Goal: Answer question/provide support

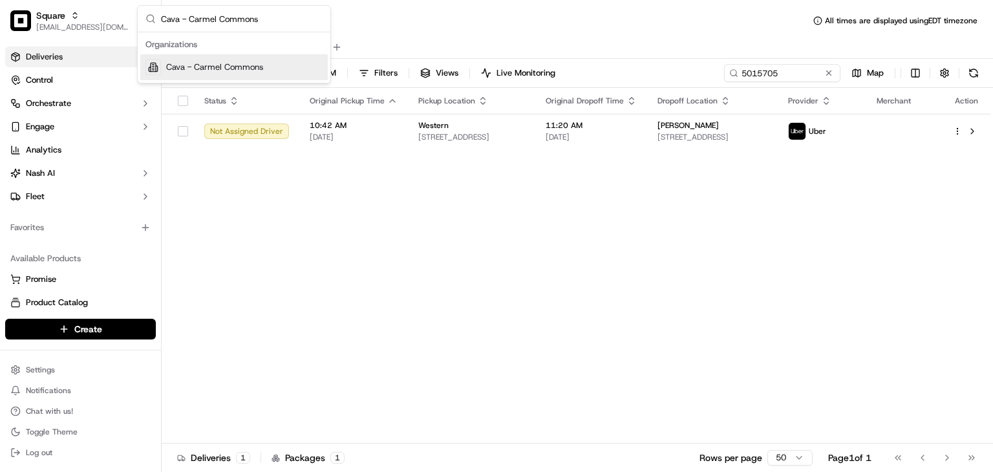
type input "Cava - Carmel Commons"
click at [239, 61] on span "Cava - Carmel Commons" at bounding box center [214, 67] width 97 height 12
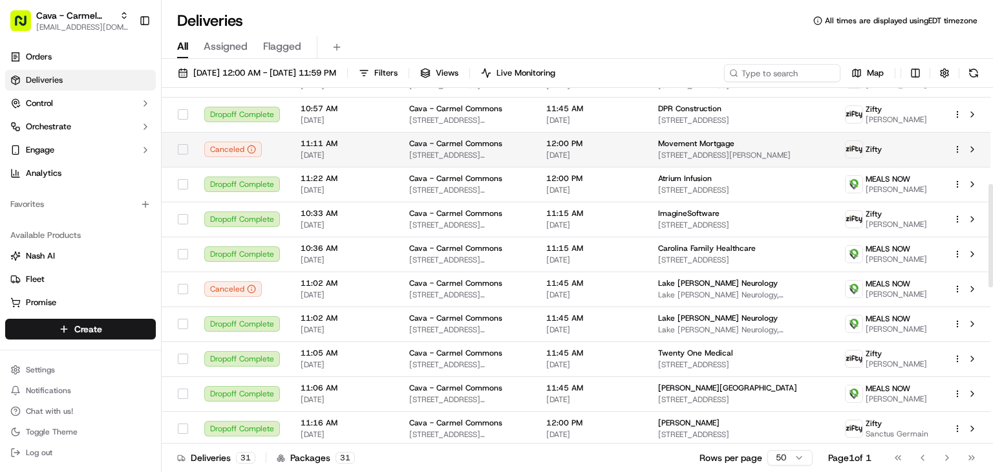
scroll to position [329, 0]
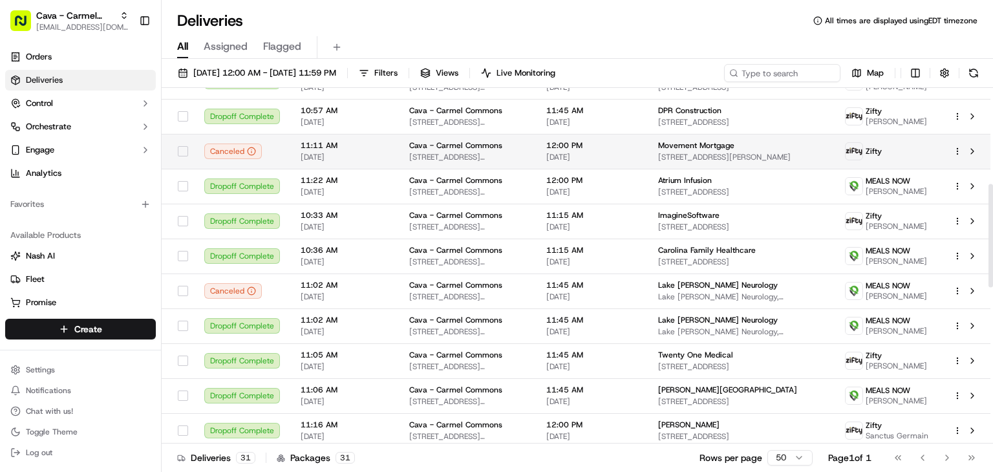
drag, startPoint x: 299, startPoint y: 207, endPoint x: 386, endPoint y: 211, distance: 86.7
click at [386, 169] on tr "Canceled 11:11 AM 09/09/2025 Cava - Carmel Commons 7631 Pineville-Matthews Rd, …" at bounding box center [576, 151] width 829 height 35
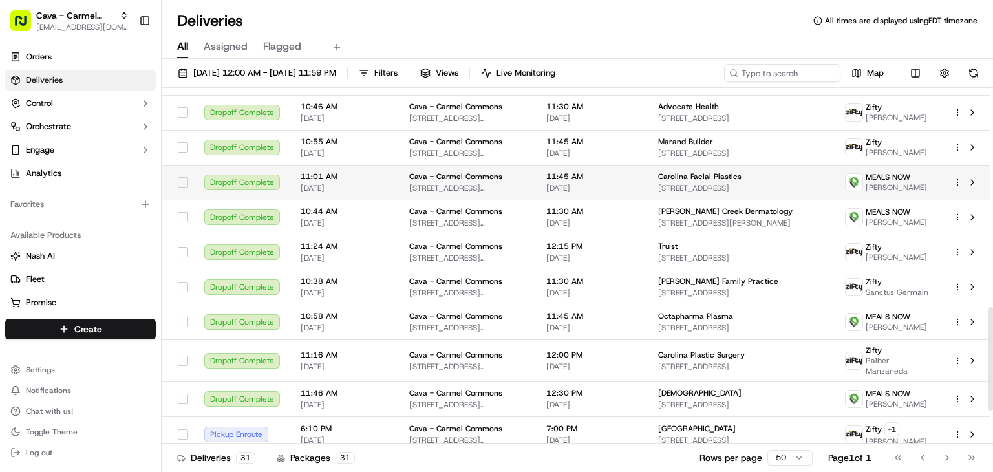
scroll to position [864, 0]
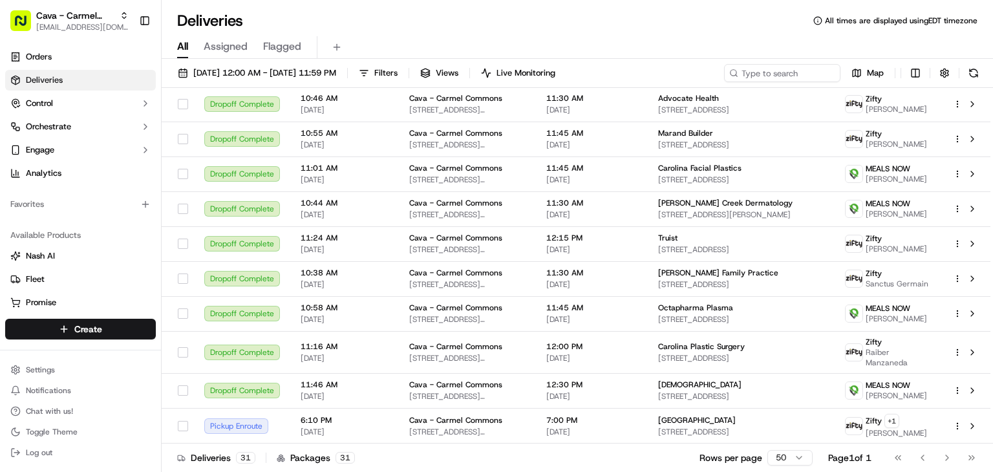
drag, startPoint x: 580, startPoint y: 23, endPoint x: 679, endPoint y: 33, distance: 99.4
click at [583, 23] on div "Deliveries All times are displayed using EDT timezone" at bounding box center [577, 20] width 831 height 21
click at [799, 73] on input at bounding box center [762, 73] width 155 height 18
paste input "5800 Sardis Rd, Charlotte, NC 28270, U"
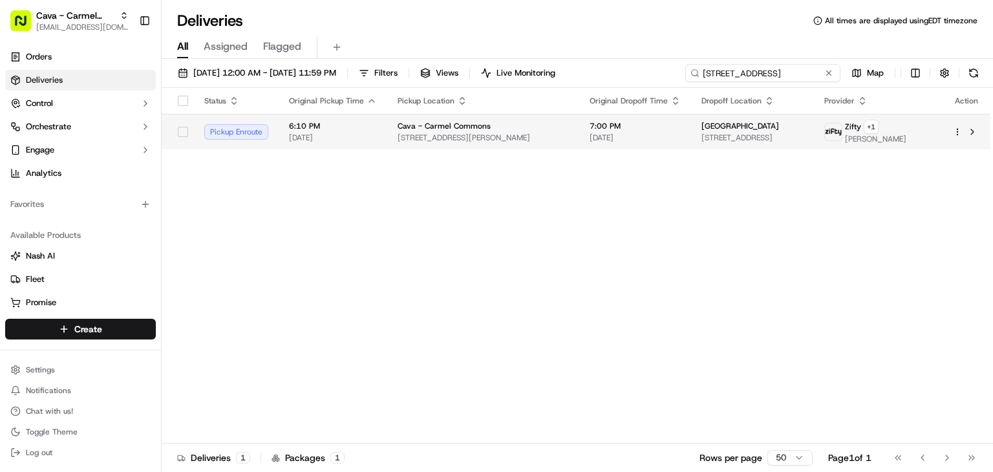
type input "5800 Sardis Rd, Charlotte, NC 28270, U"
click at [602, 137] on span "[DATE]" at bounding box center [634, 138] width 91 height 10
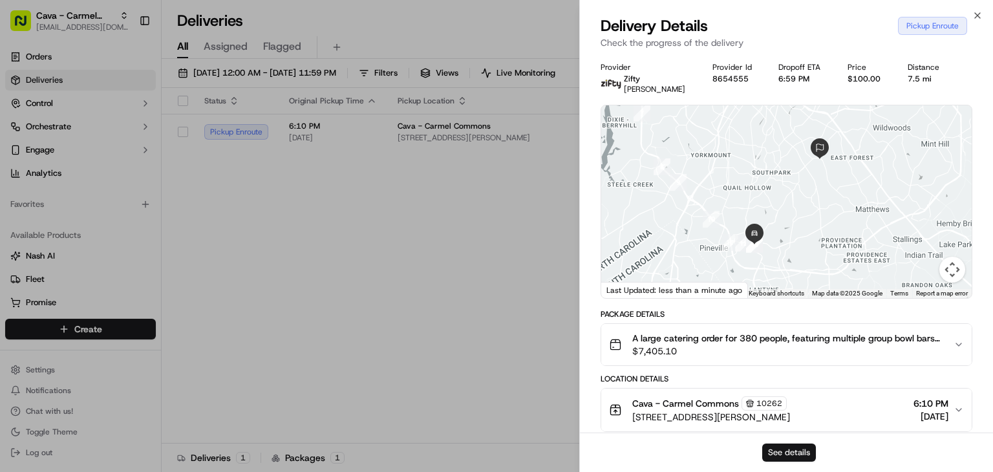
click at [791, 454] on button "See details" at bounding box center [789, 452] width 54 height 18
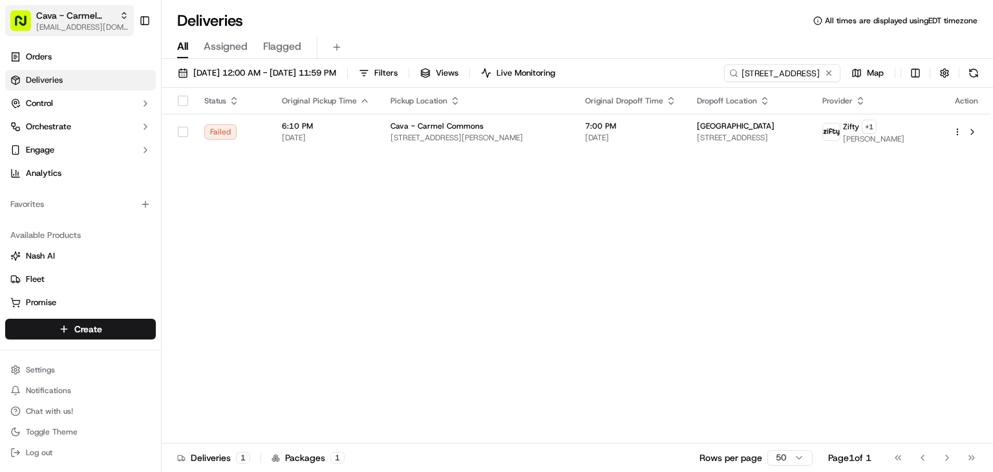
click at [95, 30] on span "[EMAIL_ADDRESS][DOMAIN_NAME]" at bounding box center [82, 27] width 92 height 10
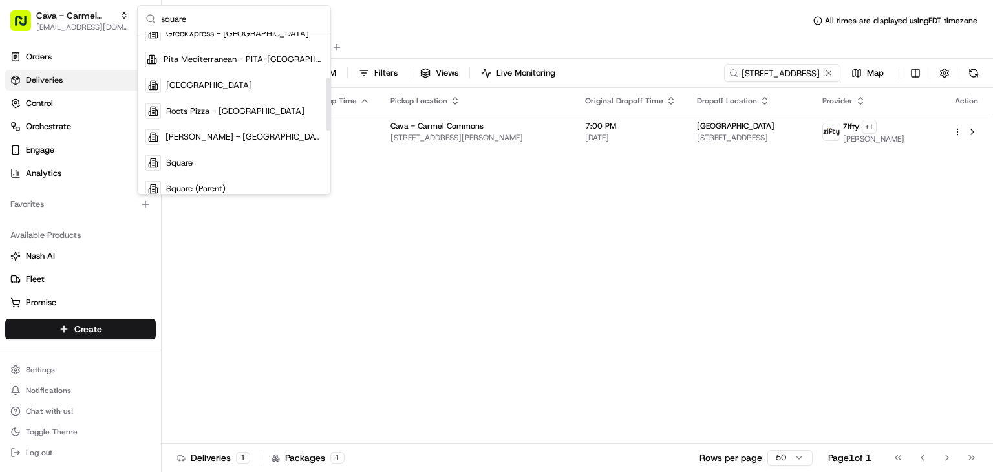
scroll to position [182, 0]
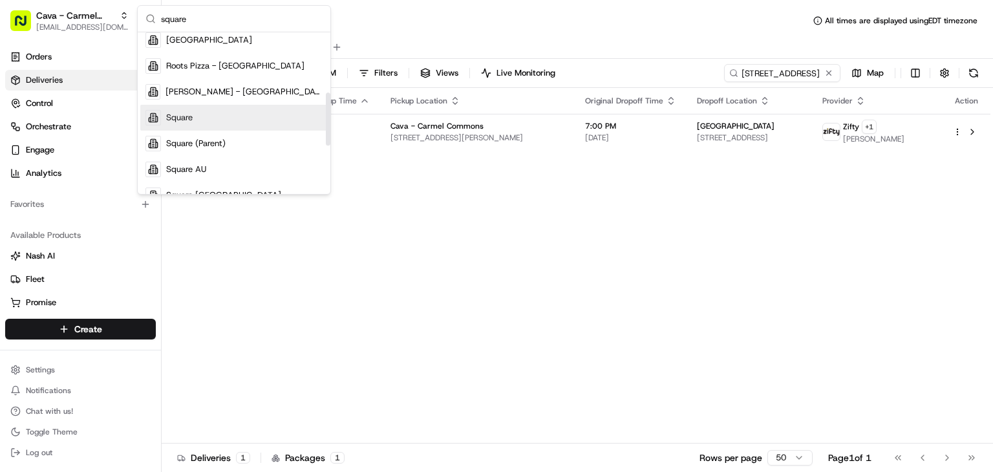
type input "square"
click at [199, 117] on div "Square" at bounding box center [233, 118] width 187 height 26
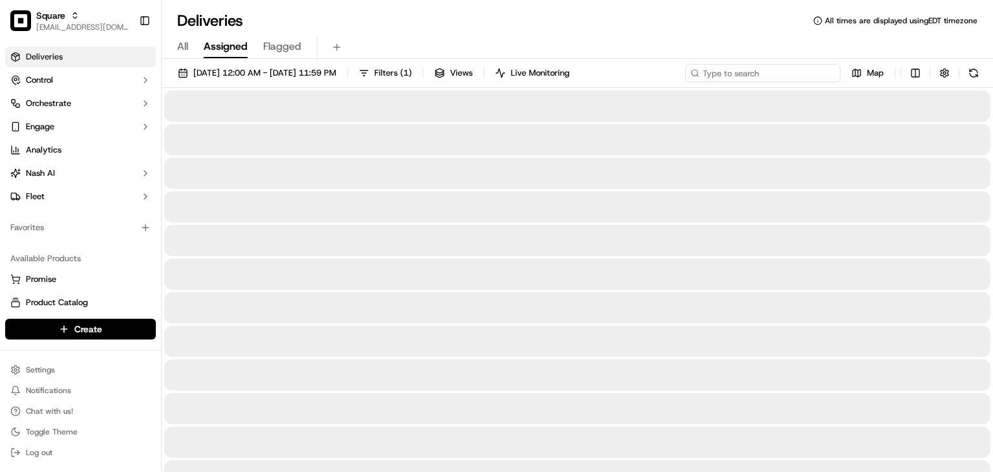
click at [762, 81] on input at bounding box center [762, 73] width 155 height 18
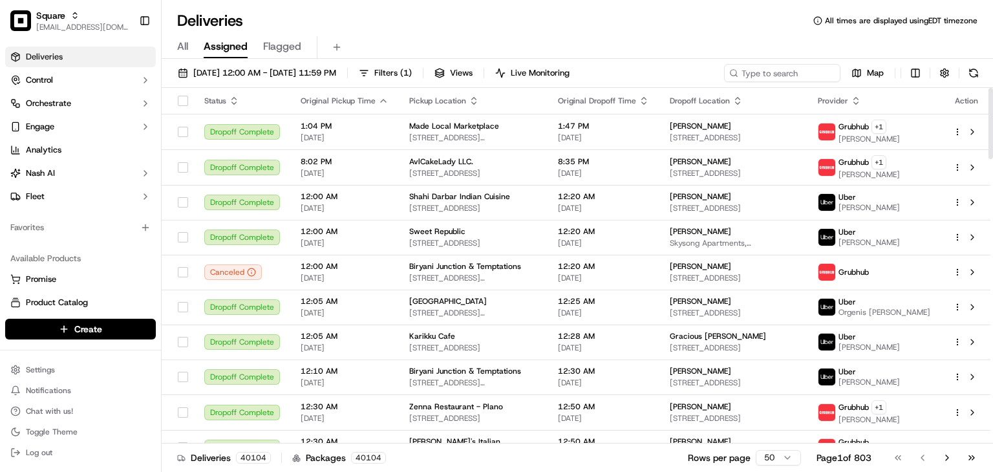
click at [635, 51] on div "All Assigned Flagged" at bounding box center [577, 47] width 831 height 23
click at [781, 70] on input at bounding box center [762, 73] width 155 height 18
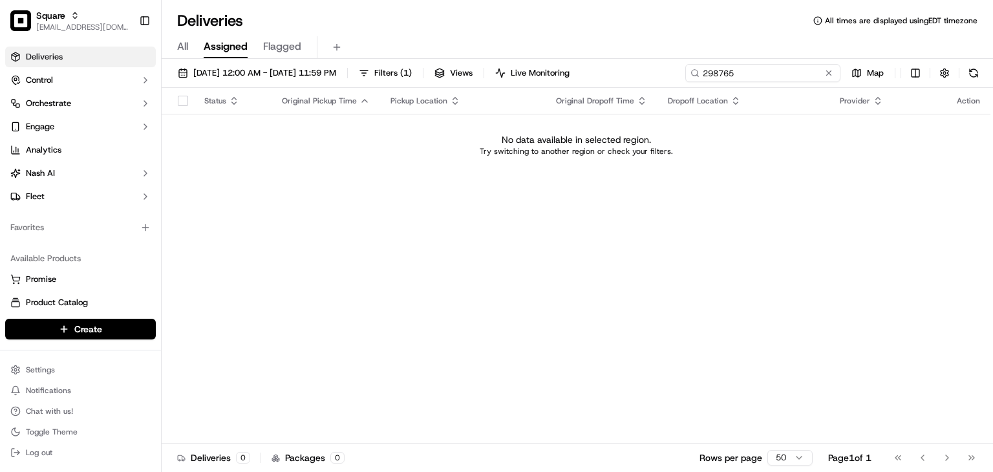
drag, startPoint x: 737, startPoint y: 72, endPoint x: 698, endPoint y: 71, distance: 38.8
click at [698, 71] on div "298765" at bounding box center [762, 73] width 155 height 18
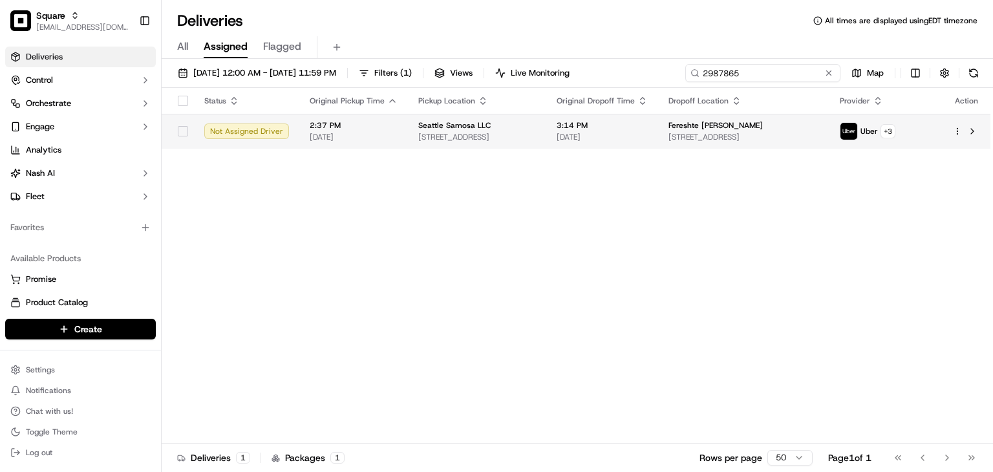
type input "2987865"
click at [658, 131] on td "3:14 PM 09/20/2025" at bounding box center [602, 131] width 112 height 35
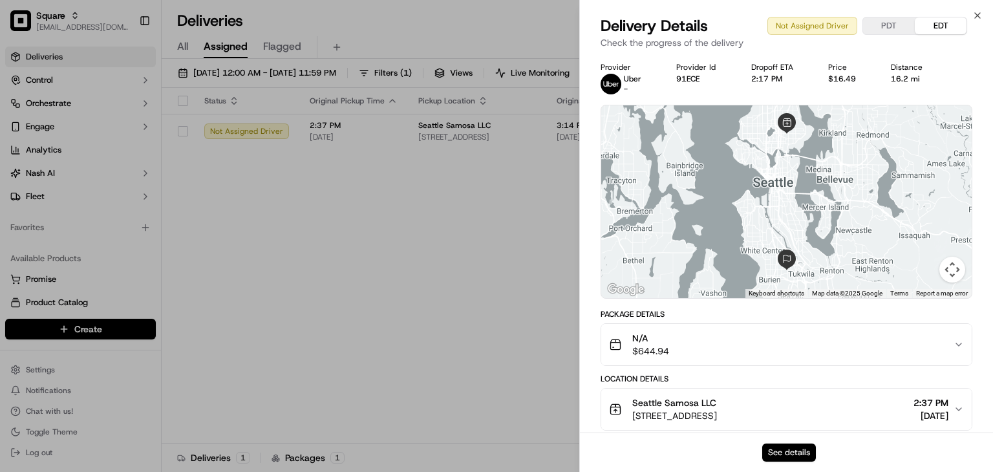
click at [781, 450] on button "See details" at bounding box center [789, 452] width 54 height 18
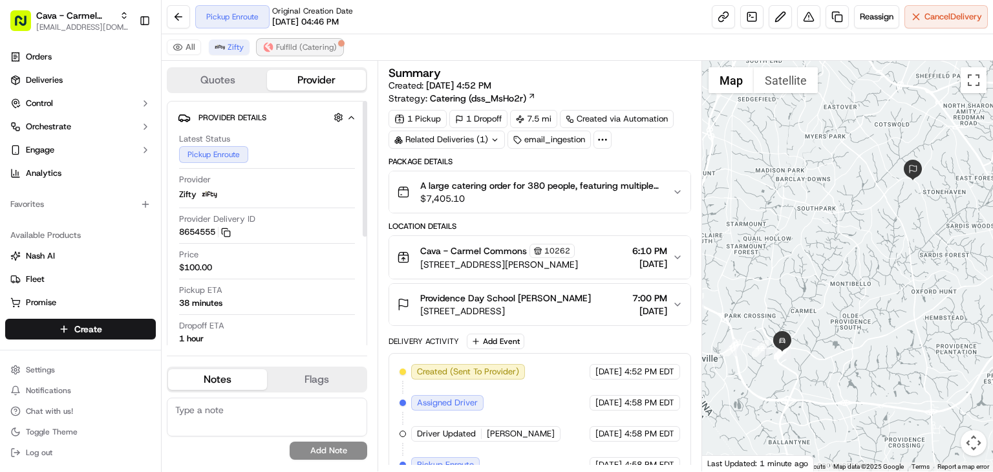
click at [279, 47] on span "Fulflld (Catering)" at bounding box center [306, 47] width 61 height 10
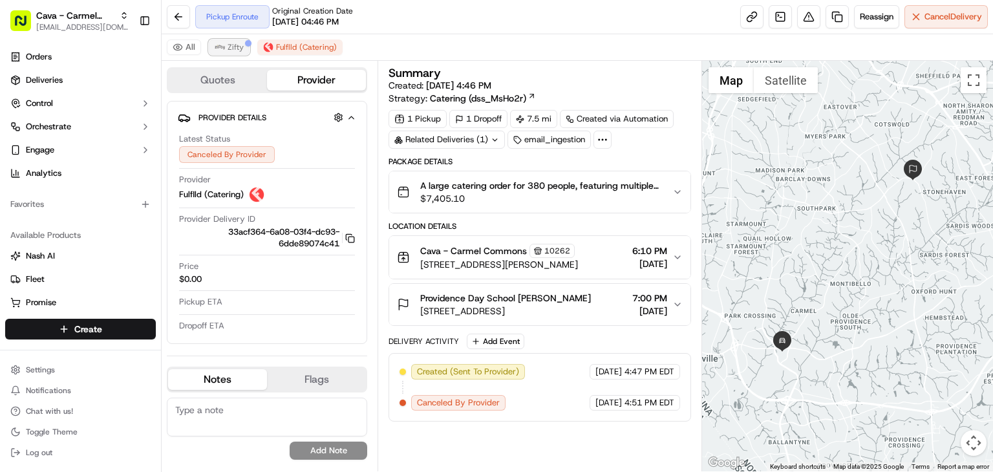
click at [226, 54] on button "Zifty" at bounding box center [229, 47] width 41 height 16
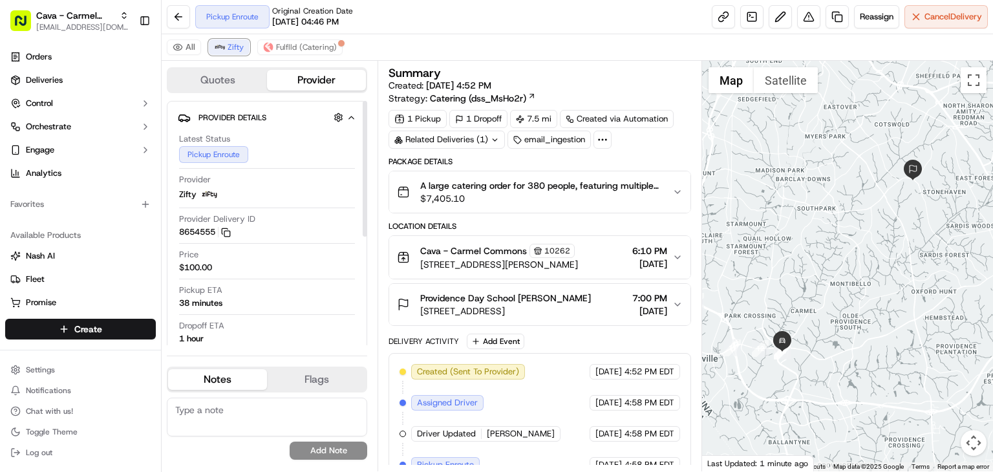
scroll to position [16, 0]
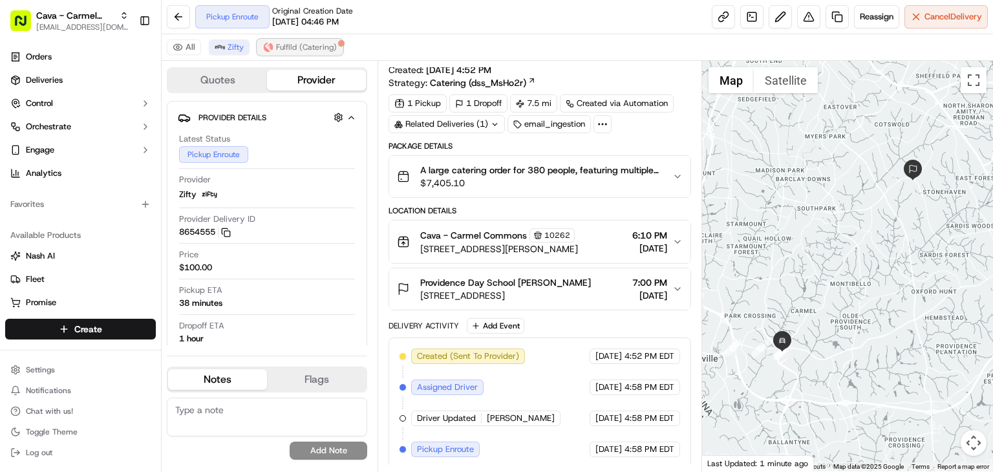
click at [315, 44] on span "Fulflld (Catering)" at bounding box center [306, 47] width 61 height 10
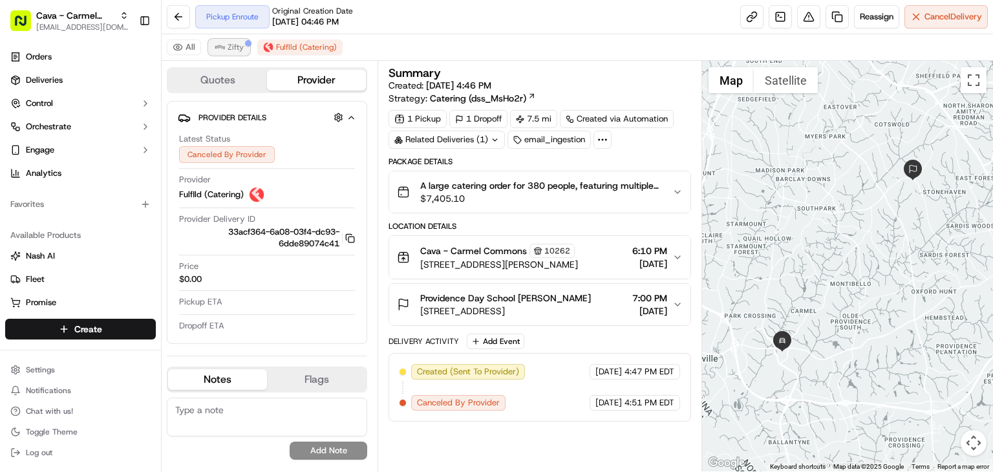
click at [216, 52] on button "Zifty" at bounding box center [229, 47] width 41 height 16
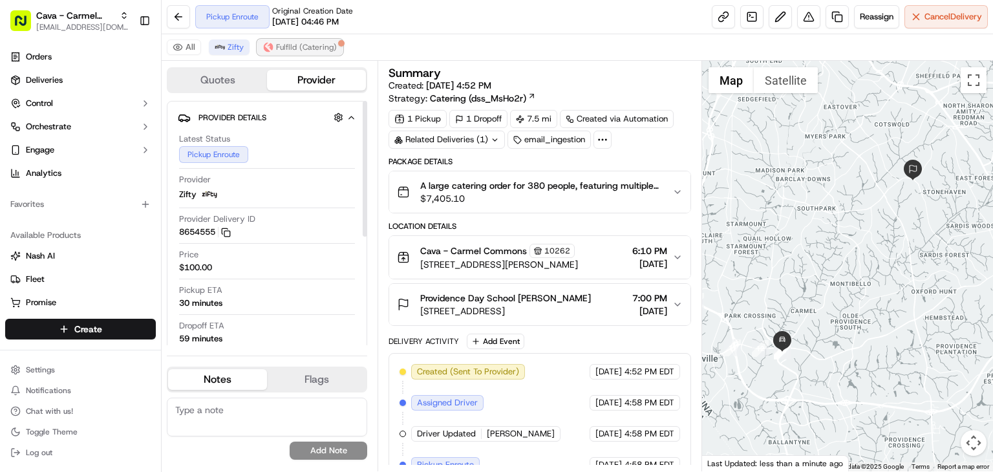
click at [287, 49] on span "Fulflld (Catering)" at bounding box center [306, 47] width 61 height 10
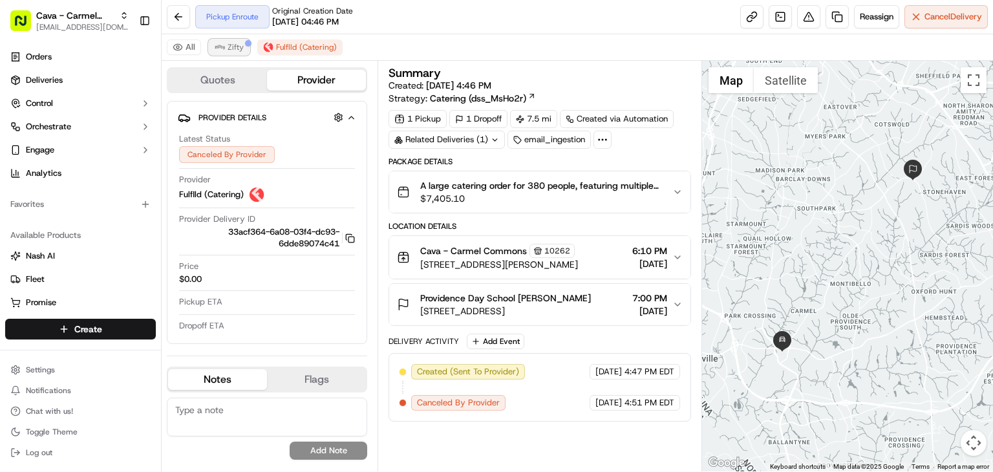
click at [237, 41] on button "Zifty" at bounding box center [229, 47] width 41 height 16
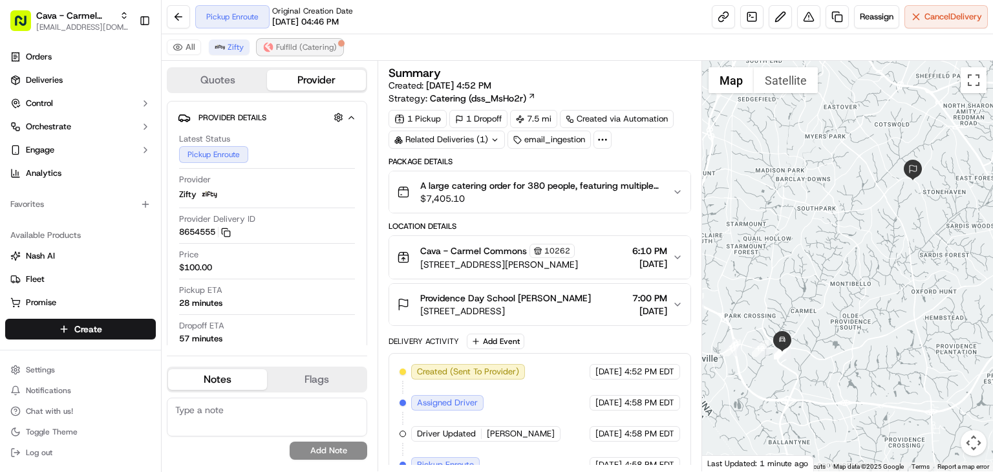
click at [270, 45] on img at bounding box center [268, 47] width 10 height 10
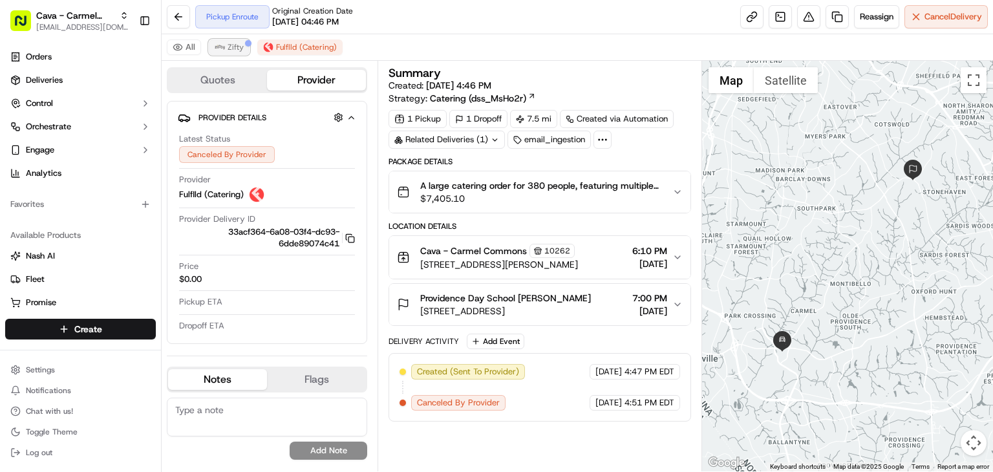
click at [220, 47] on img at bounding box center [220, 47] width 10 height 10
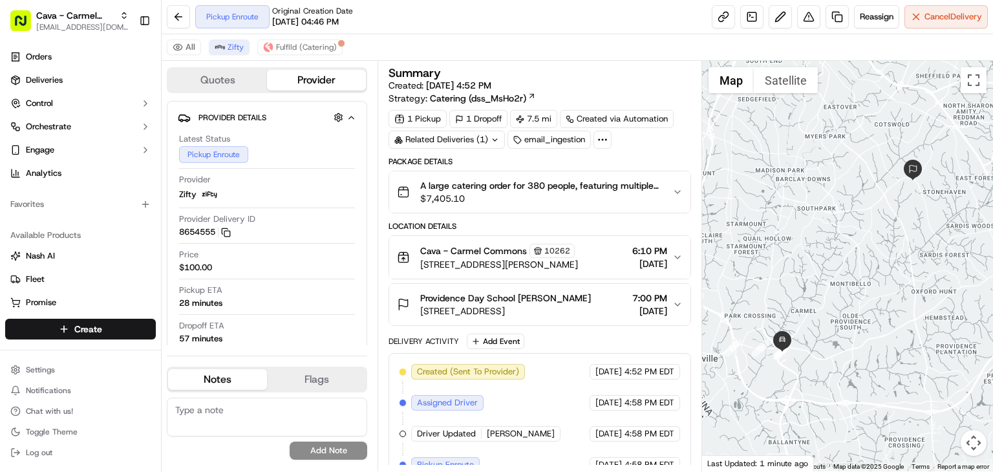
click at [573, 198] on span "$7,405.10" at bounding box center [541, 198] width 242 height 13
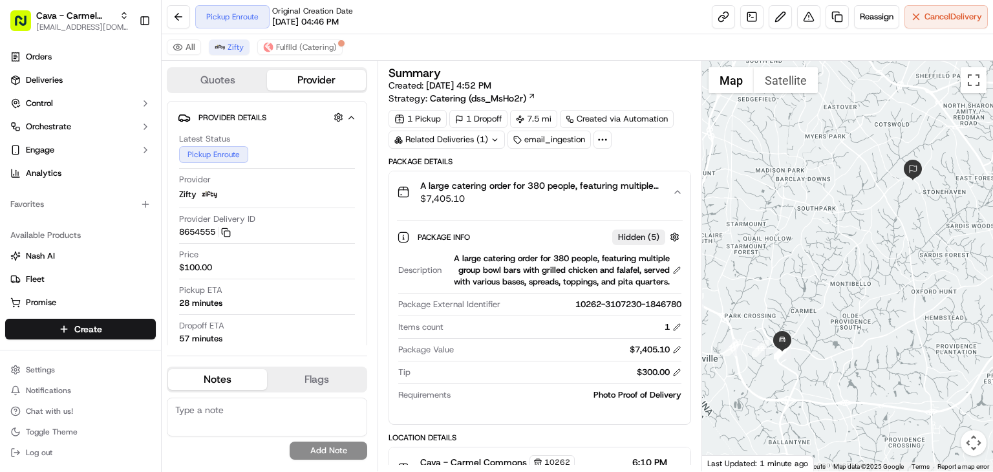
click at [573, 198] on span "$7,405.10" at bounding box center [541, 198] width 242 height 13
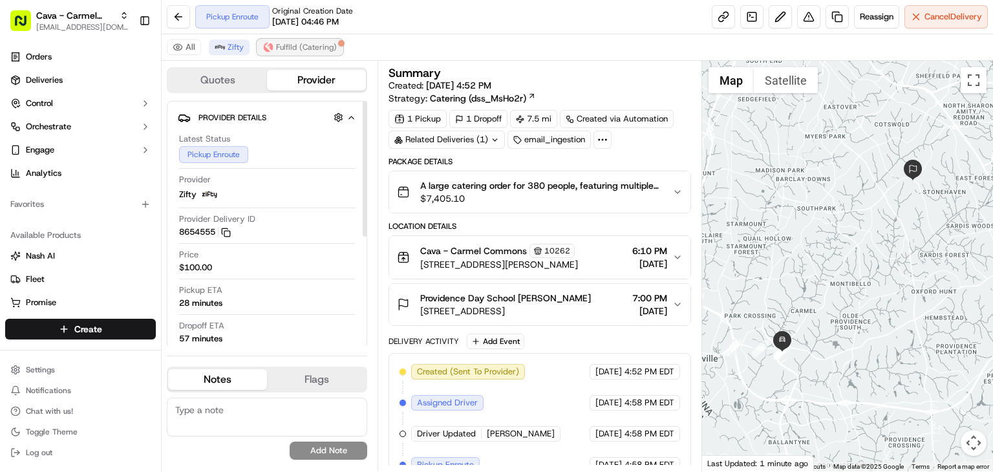
click at [292, 51] on span "Fulflld (Catering)" at bounding box center [306, 47] width 61 height 10
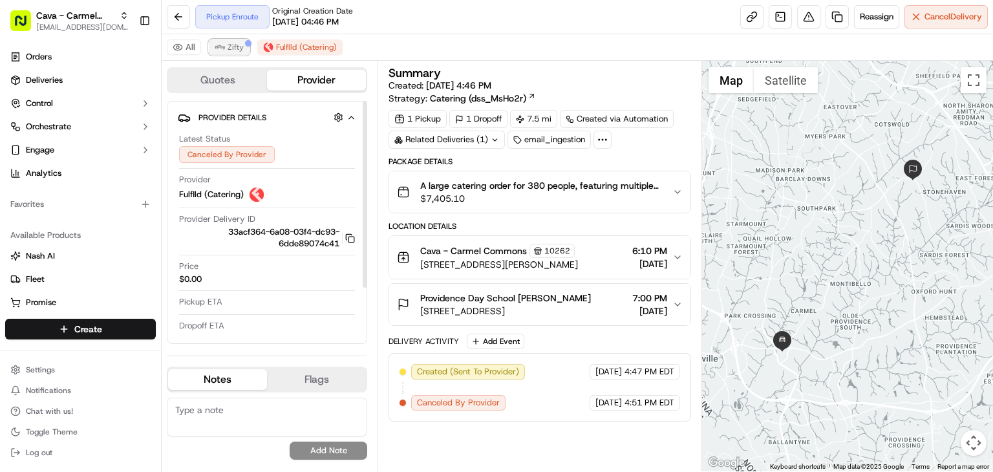
click at [220, 51] on img at bounding box center [220, 47] width 10 height 10
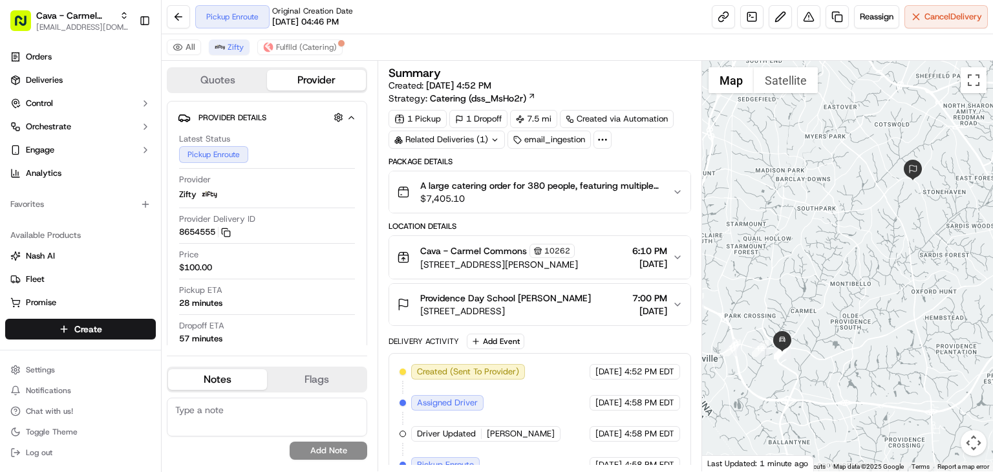
click at [649, 301] on span "7:00 PM" at bounding box center [649, 298] width 35 height 13
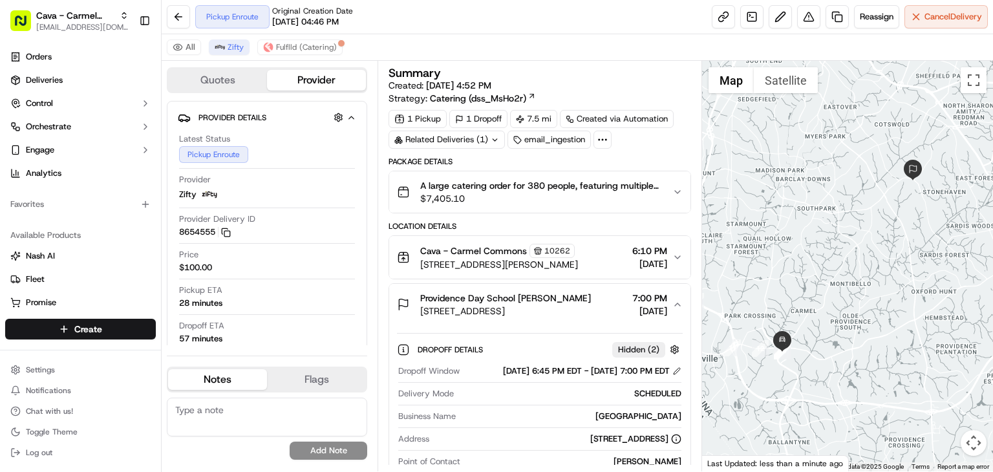
click at [551, 306] on span "5800 Sardis Rd, Charlotte, NC 28270, USA" at bounding box center [505, 310] width 171 height 13
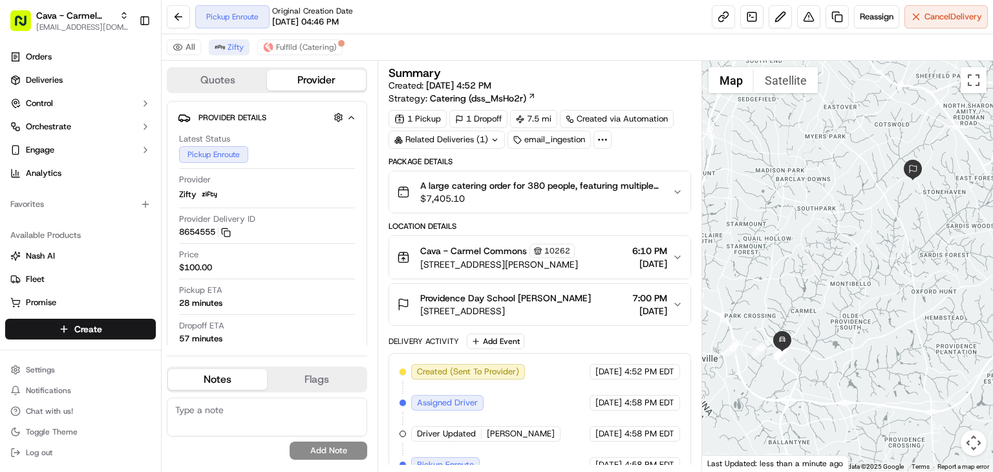
click at [551, 306] on span "5800 Sardis Rd, Charlotte, NC 28270, USA" at bounding box center [505, 310] width 171 height 13
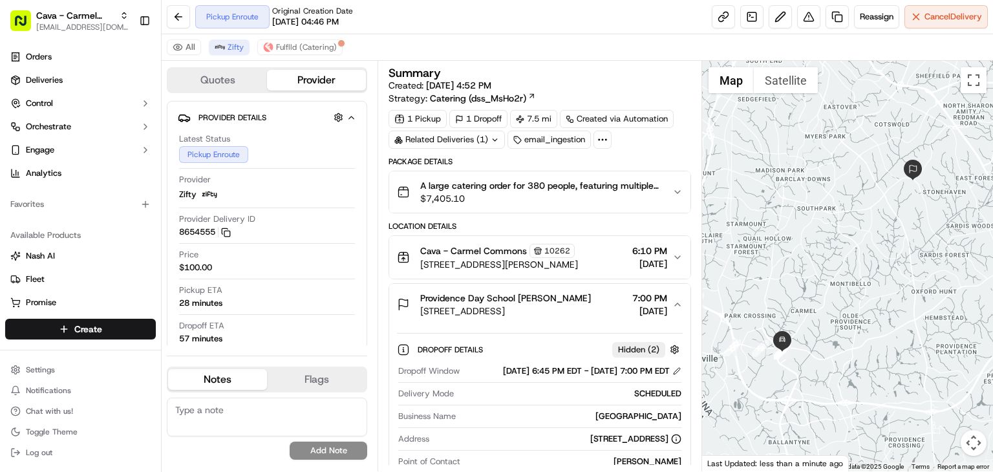
click at [553, 306] on span "5800 Sardis Rd, Charlotte, NC 28270, USA" at bounding box center [505, 310] width 171 height 13
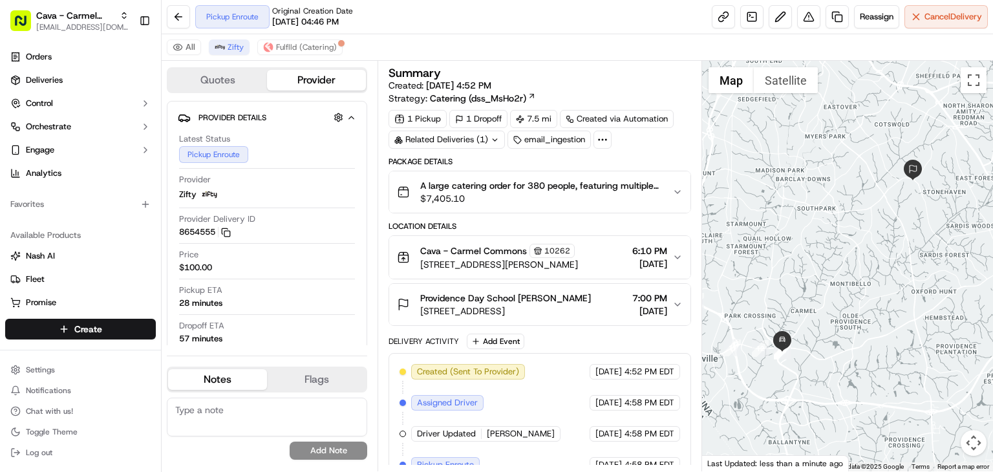
click at [571, 306] on span "5800 Sardis Rd, Charlotte, NC 28270, USA" at bounding box center [505, 310] width 171 height 13
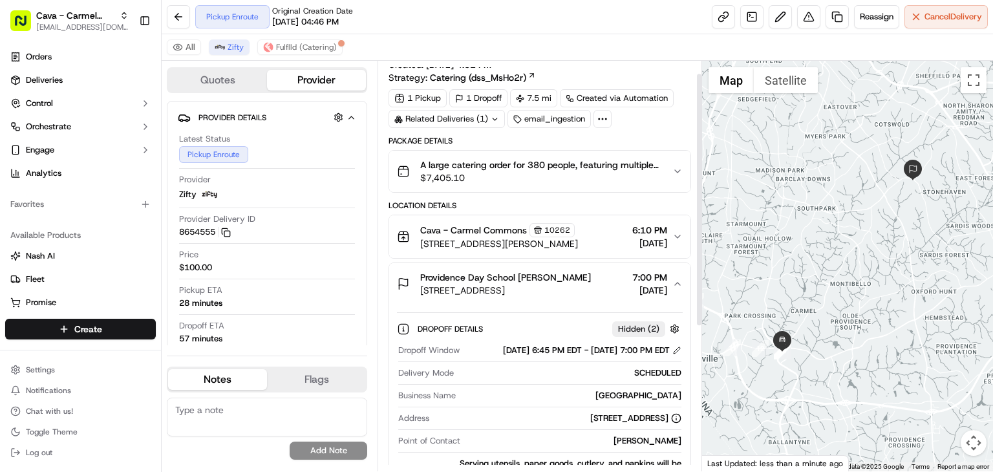
scroll to position [21, 0]
click at [555, 228] on span "10262" at bounding box center [557, 230] width 26 height 10
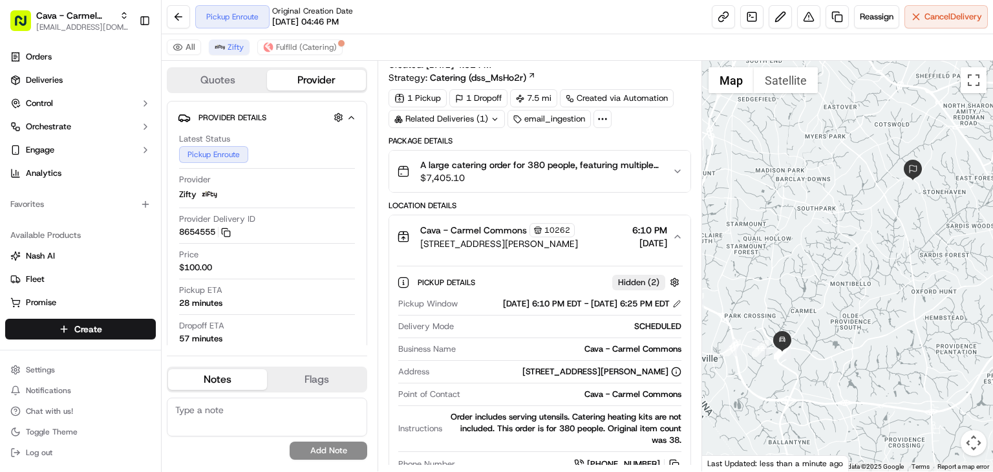
click at [655, 240] on span "[DATE]" at bounding box center [649, 243] width 35 height 13
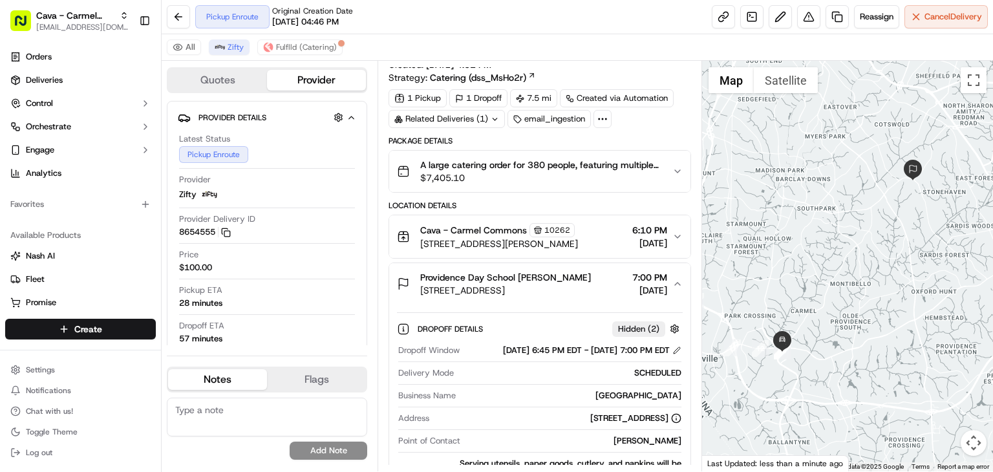
click at [657, 226] on span "6:10 PM" at bounding box center [649, 230] width 35 height 13
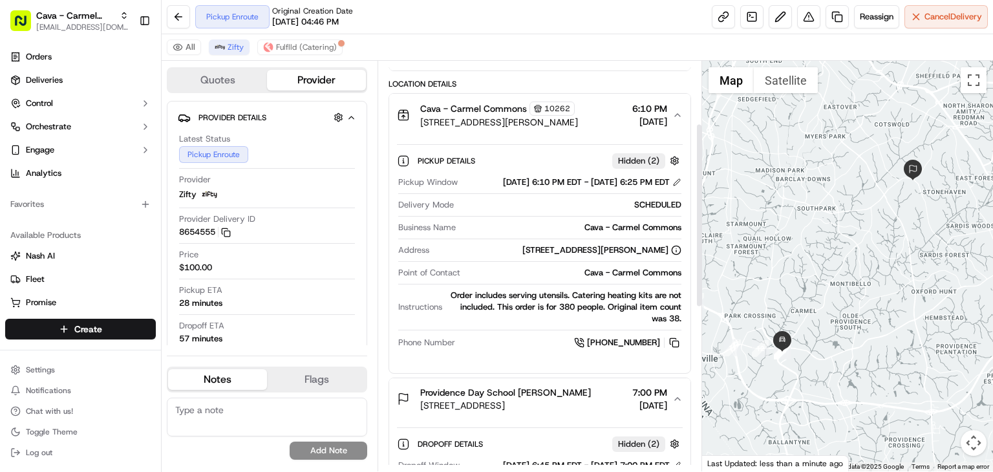
scroll to position [147, 0]
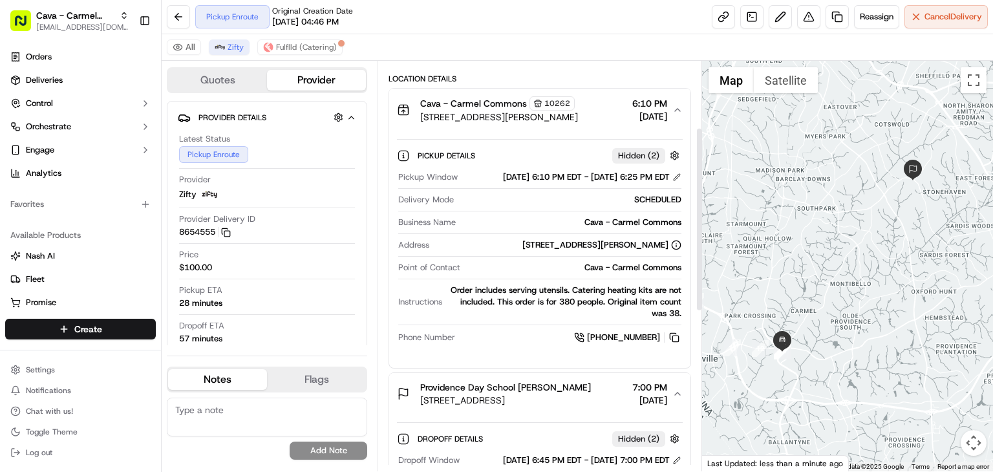
drag, startPoint x: 673, startPoint y: 344, endPoint x: 641, endPoint y: 304, distance: 51.0
click at [673, 344] on button at bounding box center [674, 337] width 14 height 14
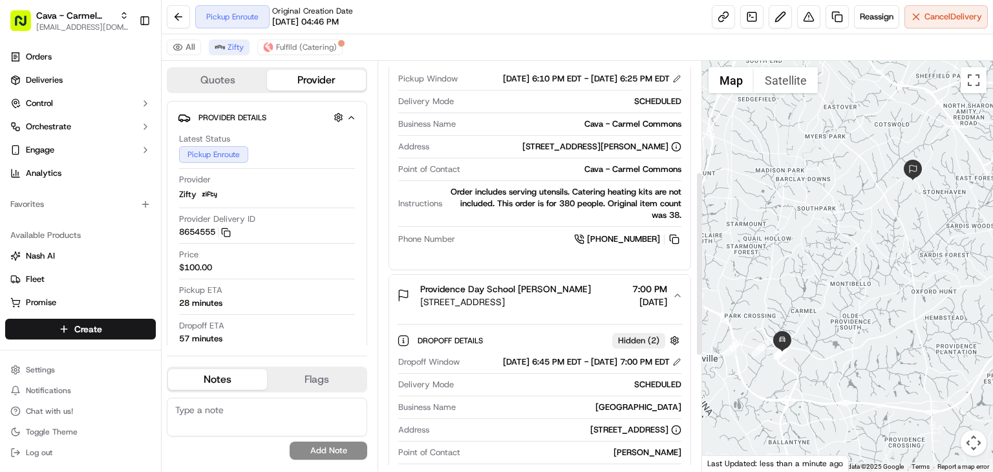
scroll to position [256, 0]
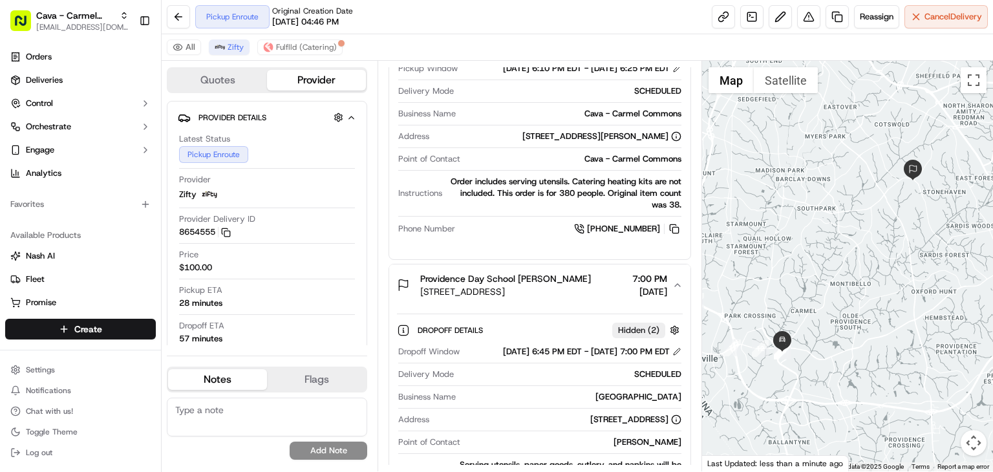
click at [632, 297] on span "[DATE]" at bounding box center [649, 291] width 35 height 13
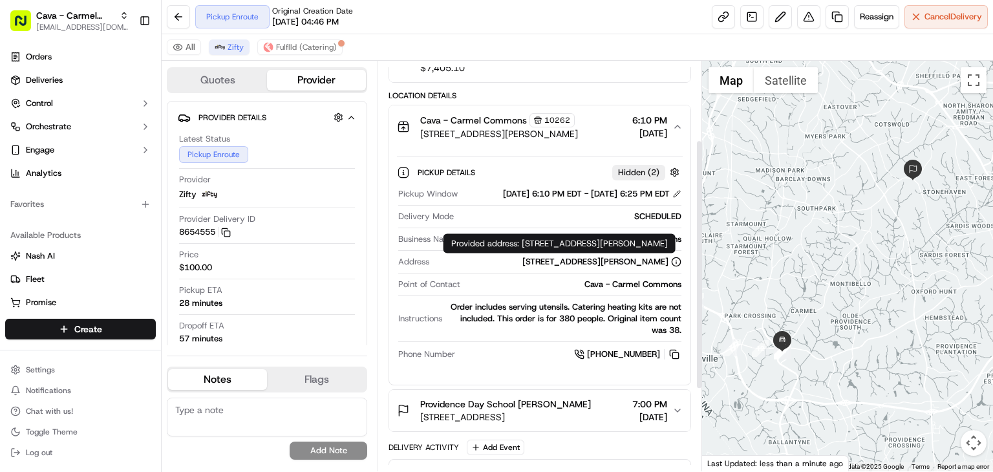
scroll to position [129, 0]
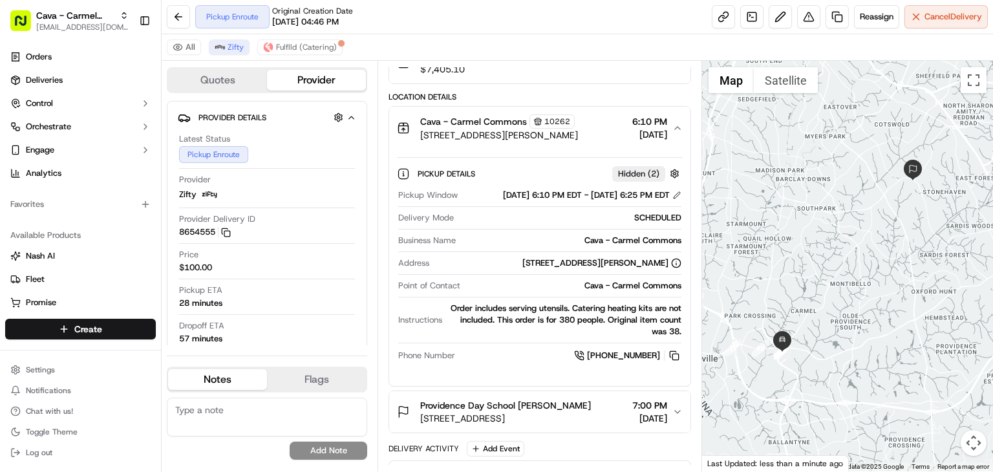
click at [672, 131] on icon "button" at bounding box center [677, 128] width 10 height 10
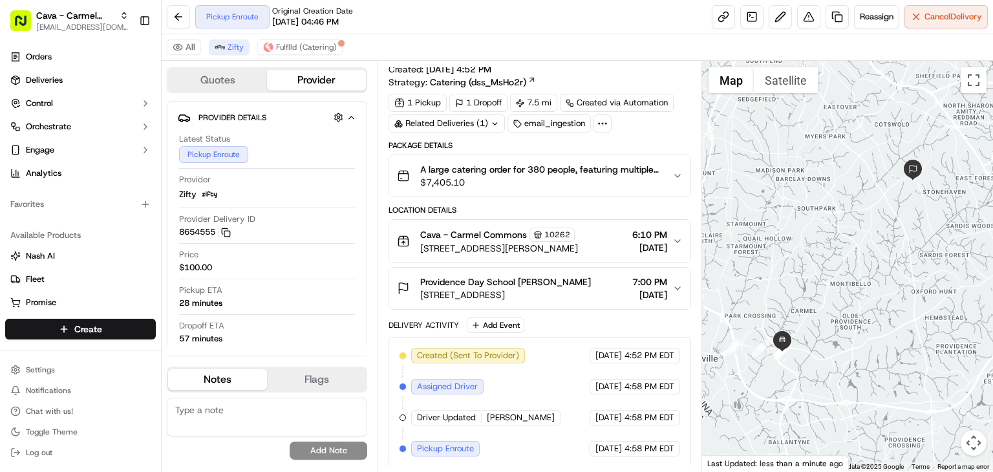
click at [455, 123] on div "Related Deliveries (1)" at bounding box center [446, 123] width 116 height 18
click at [500, 144] on td "ord_NrEC5eMMF3fmHswYr2ZEjN" at bounding box center [463, 151] width 146 height 23
click at [511, 156] on span "ord_NrEC5eMMF3fmHswYr2ZEjN" at bounding box center [458, 151] width 127 height 12
click at [635, 270] on button "Providence Day School Megan Blomqvist 5800 Sardis Rd, Charlotte, NC 28270, USA …" at bounding box center [539, 288] width 301 height 41
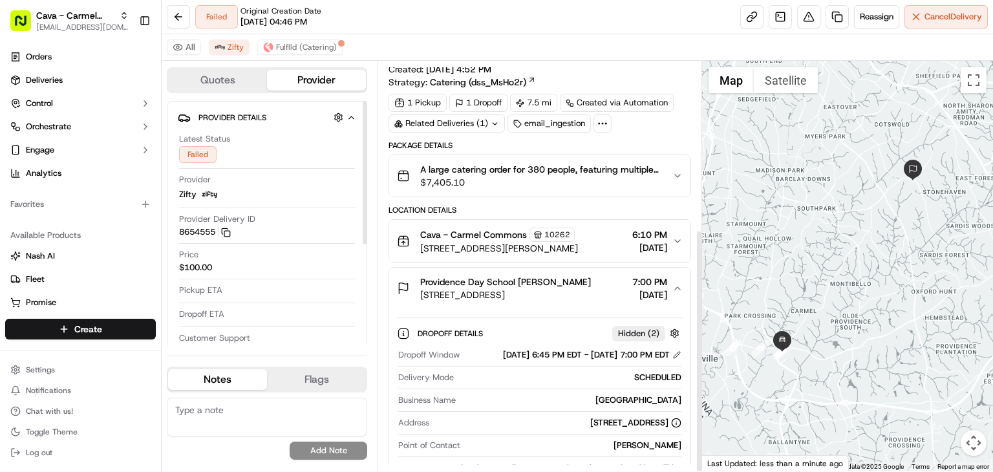
scroll to position [282, 0]
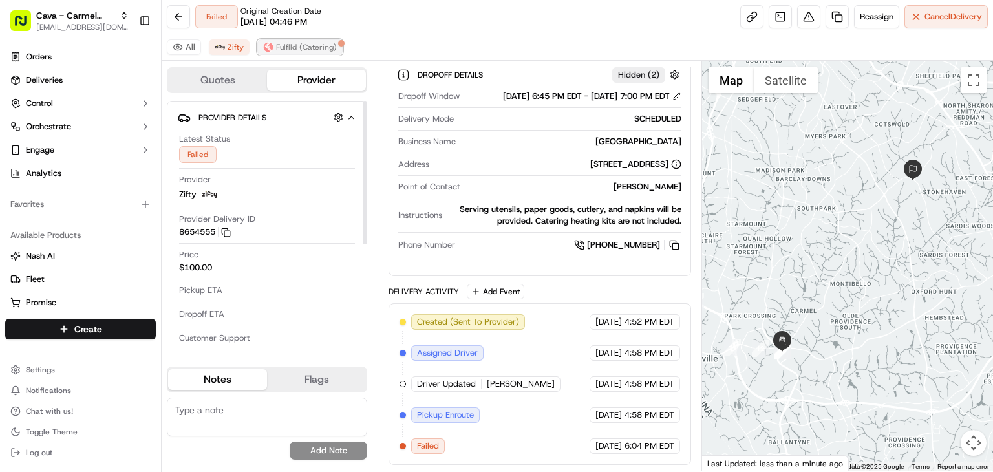
click at [284, 48] on span "Fulflld (Catering)" at bounding box center [306, 47] width 61 height 10
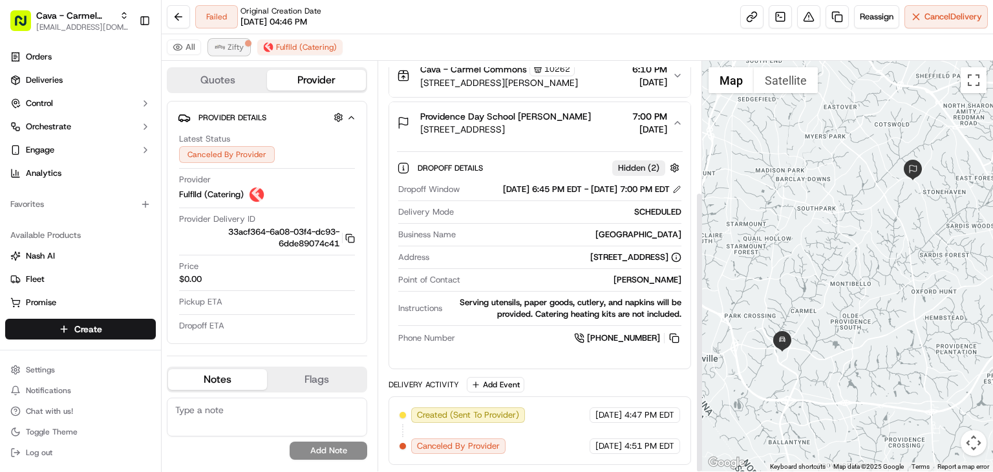
click at [228, 47] on span "Zifty" at bounding box center [236, 47] width 16 height 10
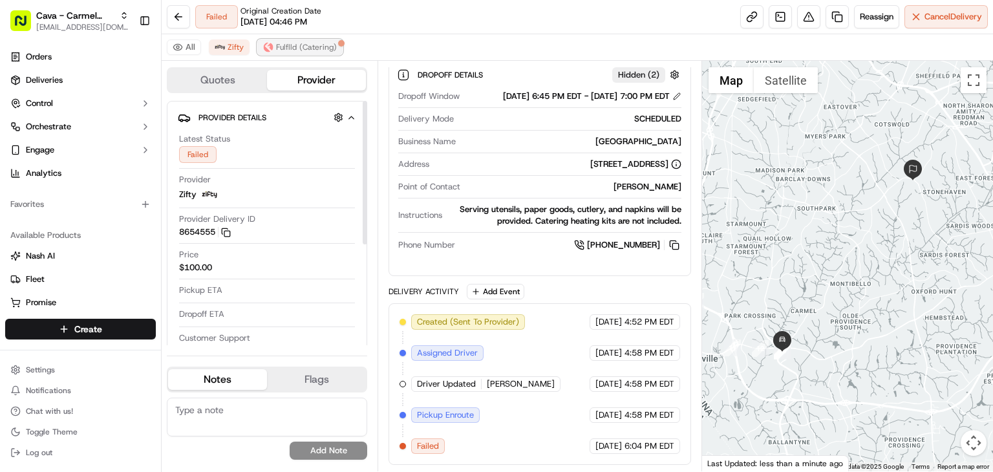
click at [269, 42] on img at bounding box center [268, 47] width 10 height 10
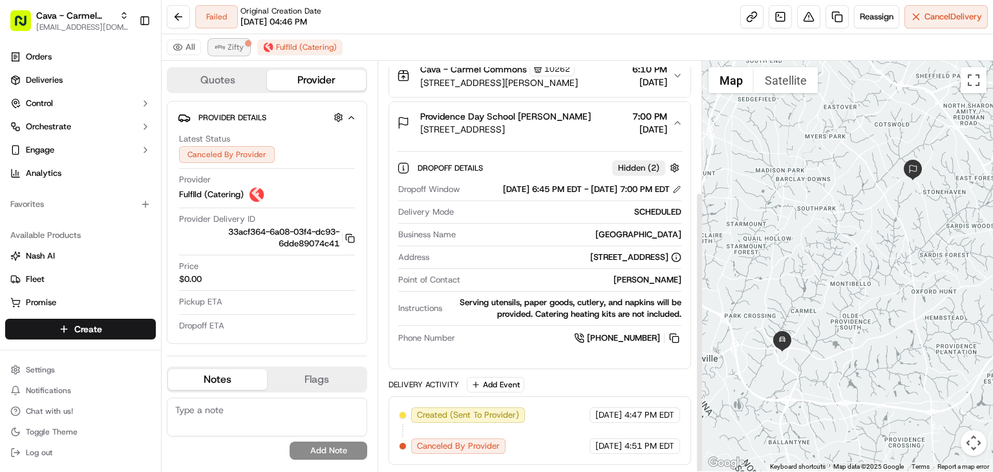
click at [228, 42] on span "Zifty" at bounding box center [236, 47] width 16 height 10
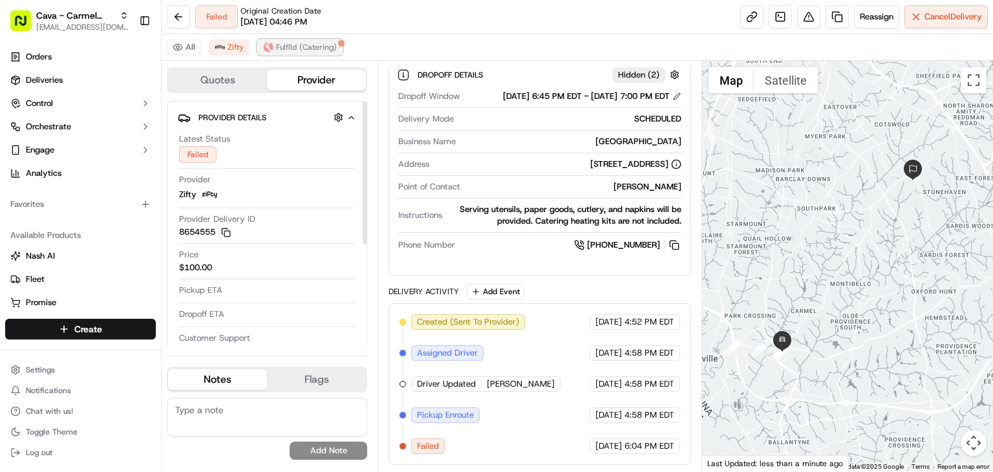
click at [280, 51] on span "Fulflld (Catering)" at bounding box center [306, 47] width 61 height 10
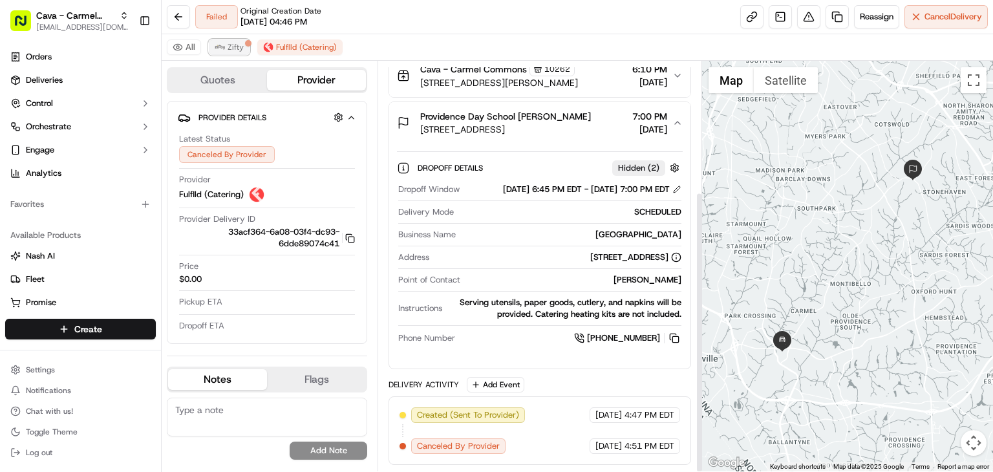
click at [229, 50] on span "Zifty" at bounding box center [236, 47] width 16 height 10
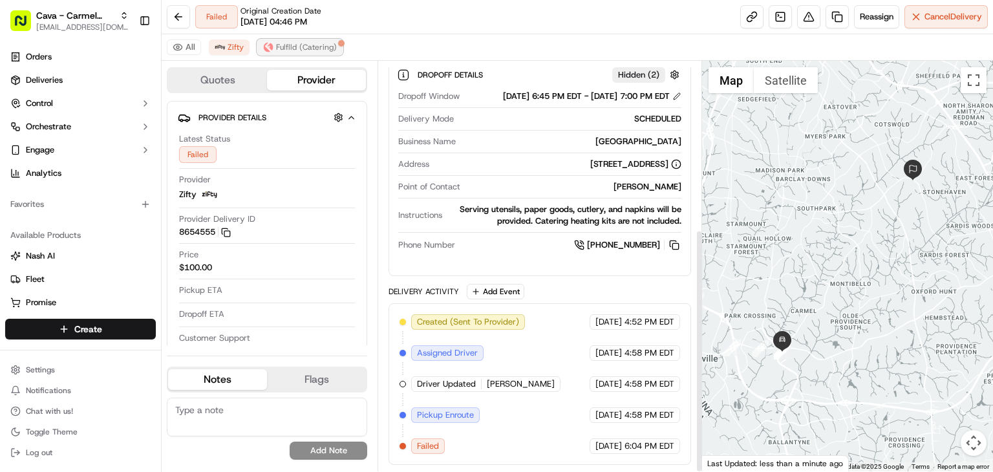
click at [269, 50] on img at bounding box center [268, 47] width 10 height 10
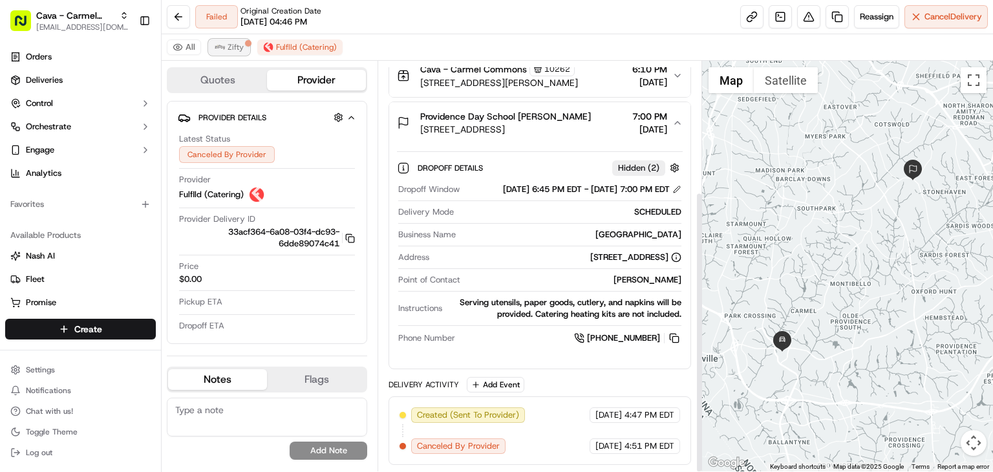
click at [224, 46] on button "Zifty" at bounding box center [229, 47] width 41 height 16
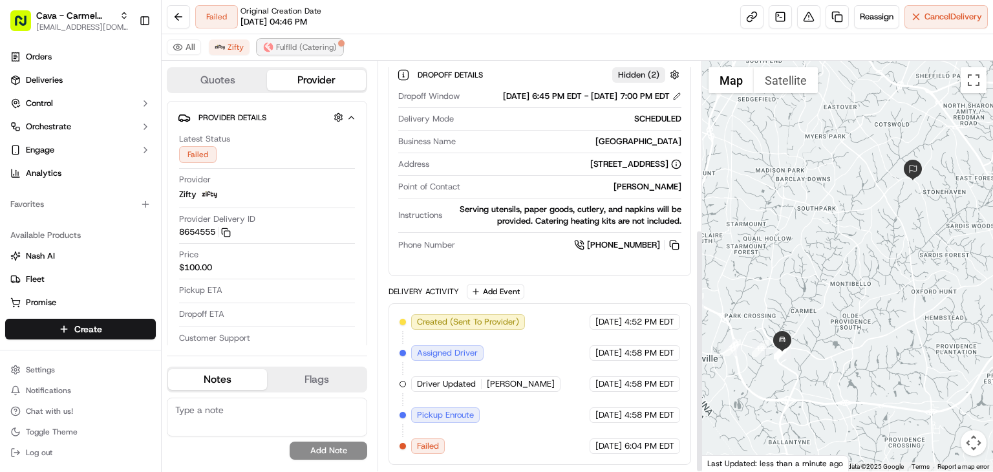
click at [299, 44] on span "Fulflld (Catering)" at bounding box center [306, 47] width 61 height 10
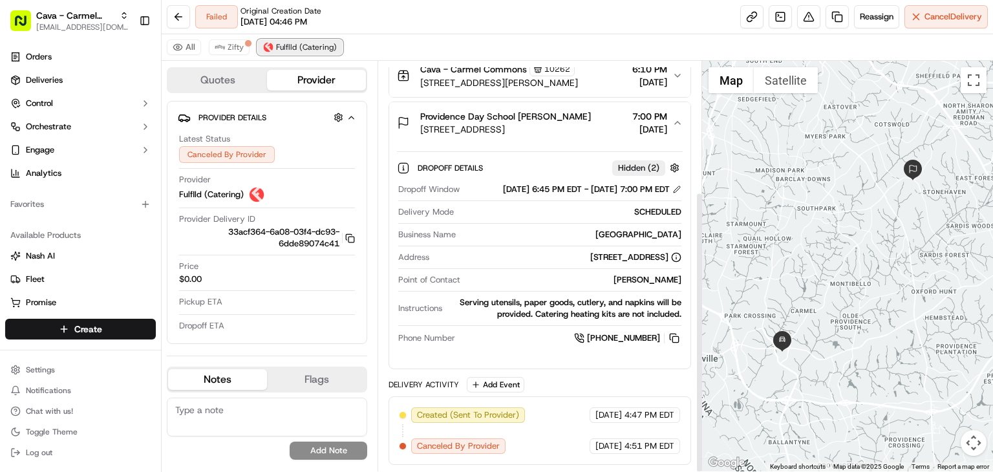
scroll to position [191, 0]
click at [228, 50] on span "Zifty" at bounding box center [236, 47] width 16 height 10
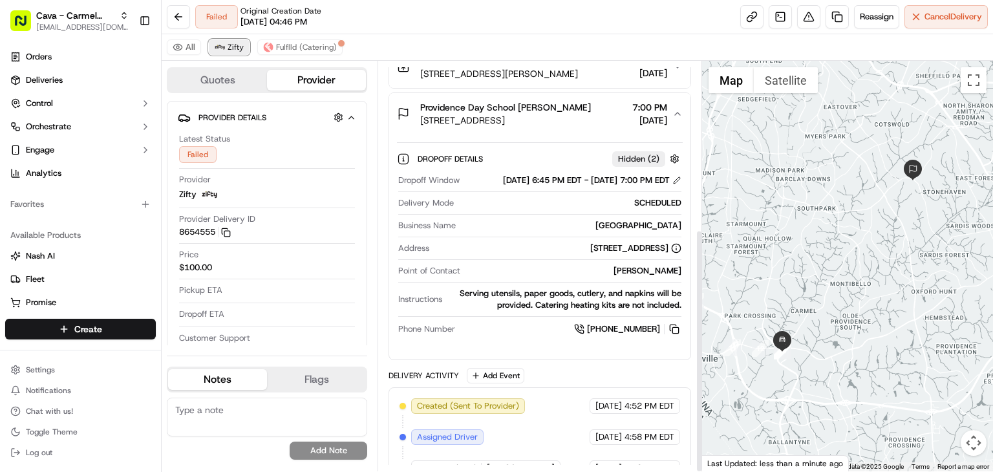
scroll to position [282, 0]
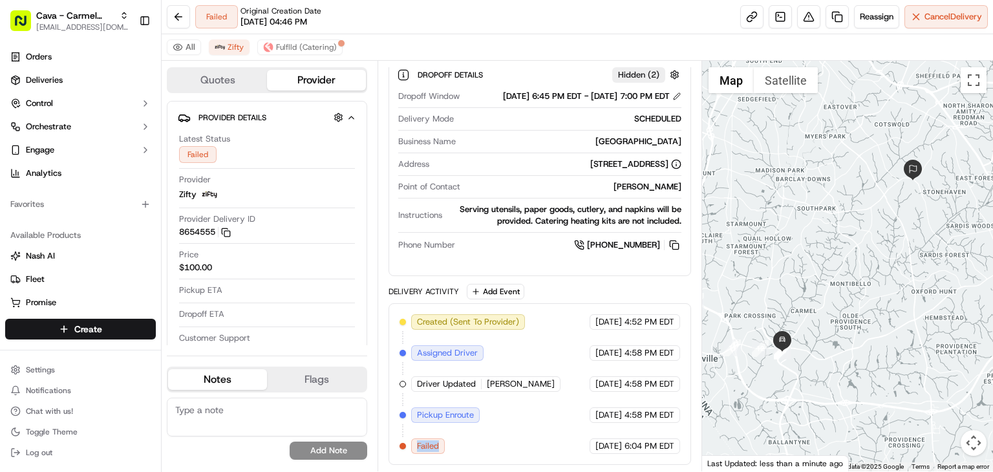
drag, startPoint x: 414, startPoint y: 445, endPoint x: 439, endPoint y: 446, distance: 25.2
click at [439, 446] on div "Failed" at bounding box center [428, 446] width 34 height 16
click at [471, 433] on div "Created (Sent To Provider) Zifty 09/18/2025 4:52 PM EDT Assigned Driver Zifty 0…" at bounding box center [539, 384] width 281 height 140
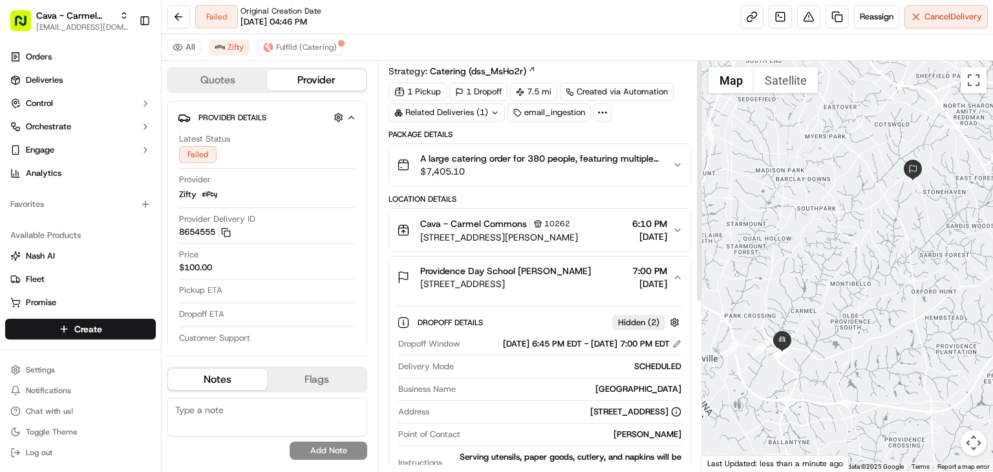
scroll to position [0, 0]
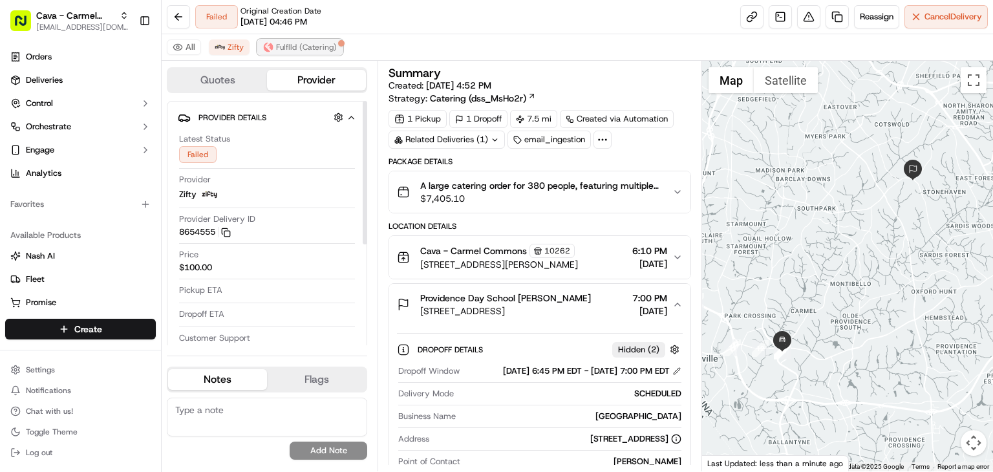
click at [279, 45] on span "Fulflld (Catering)" at bounding box center [306, 47] width 61 height 10
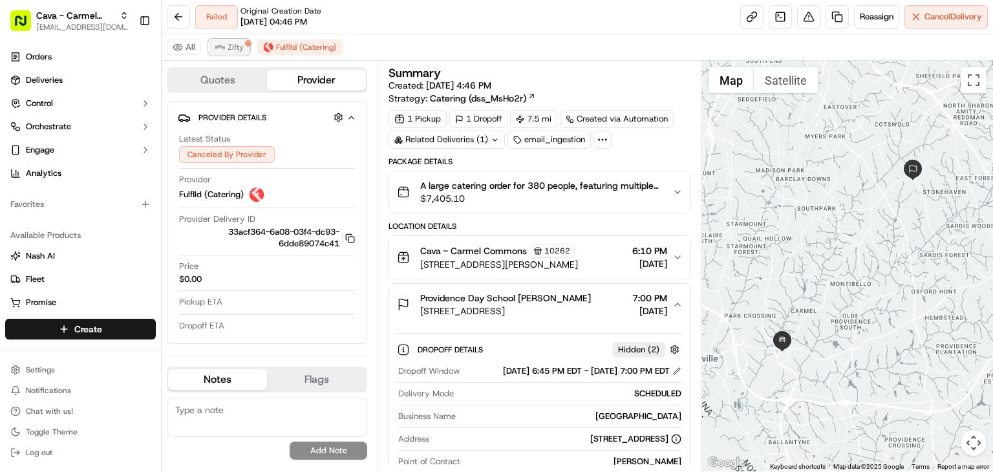
click at [243, 43] on button "Zifty" at bounding box center [229, 47] width 41 height 16
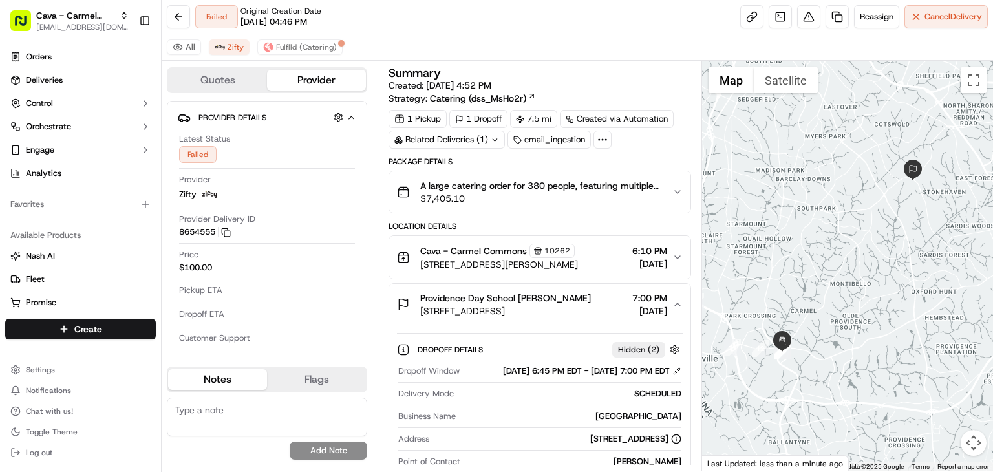
click at [481, 202] on span "$7,405.10" at bounding box center [541, 198] width 242 height 13
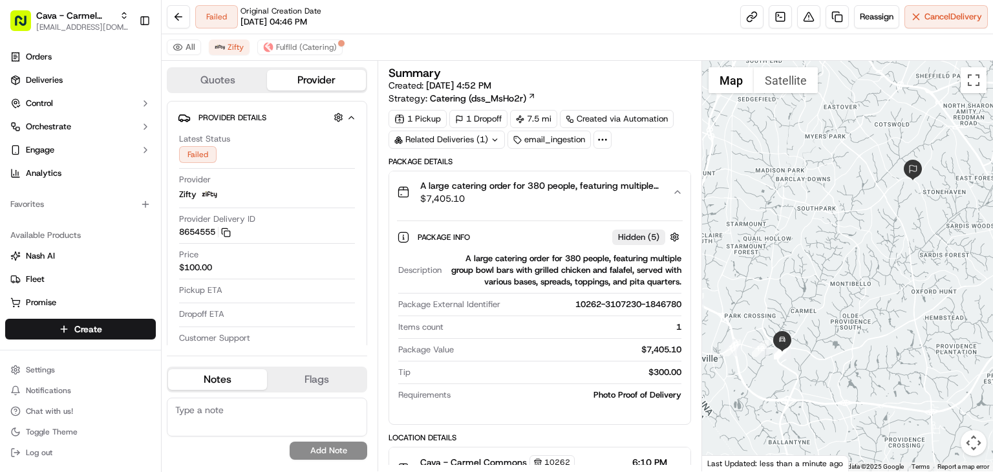
click at [480, 199] on span "$7,405.10" at bounding box center [541, 198] width 242 height 13
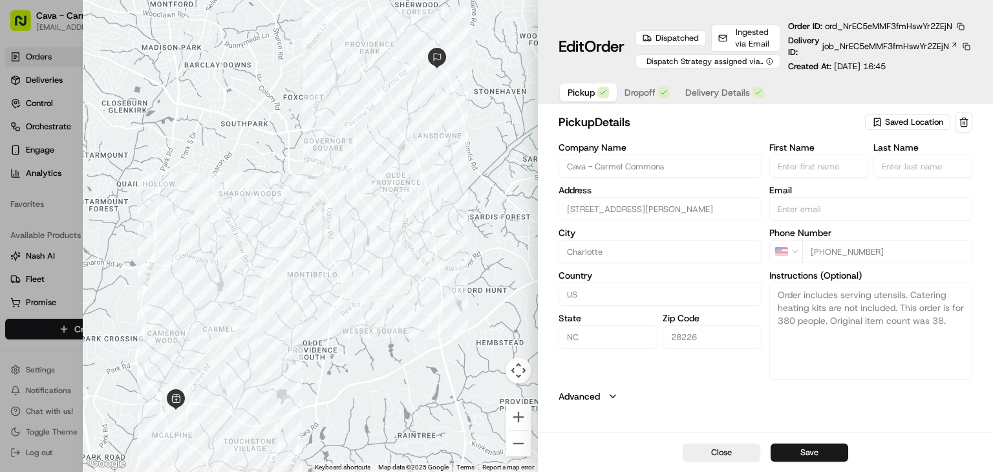
type input "+1"
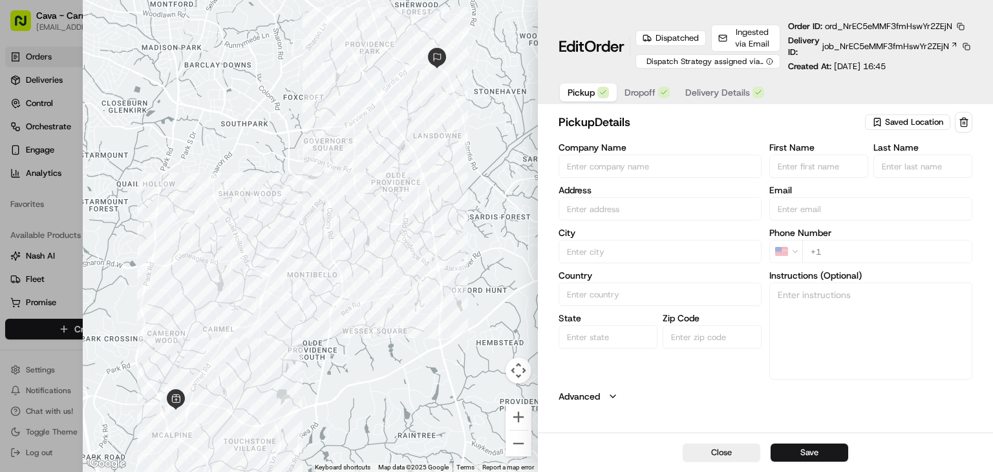
click at [63, 242] on div at bounding box center [496, 236] width 993 height 472
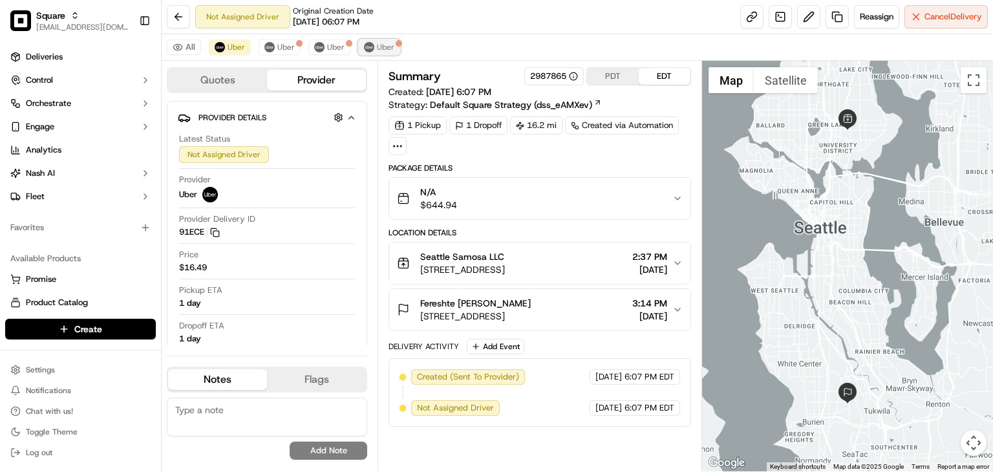
click at [387, 42] on span "Uber" at bounding box center [385, 47] width 17 height 10
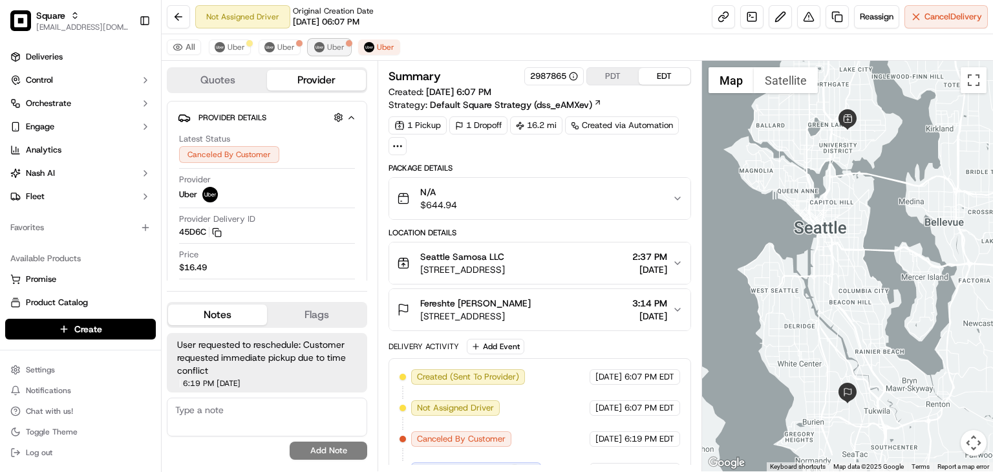
click at [327, 45] on span "Uber" at bounding box center [335, 47] width 17 height 10
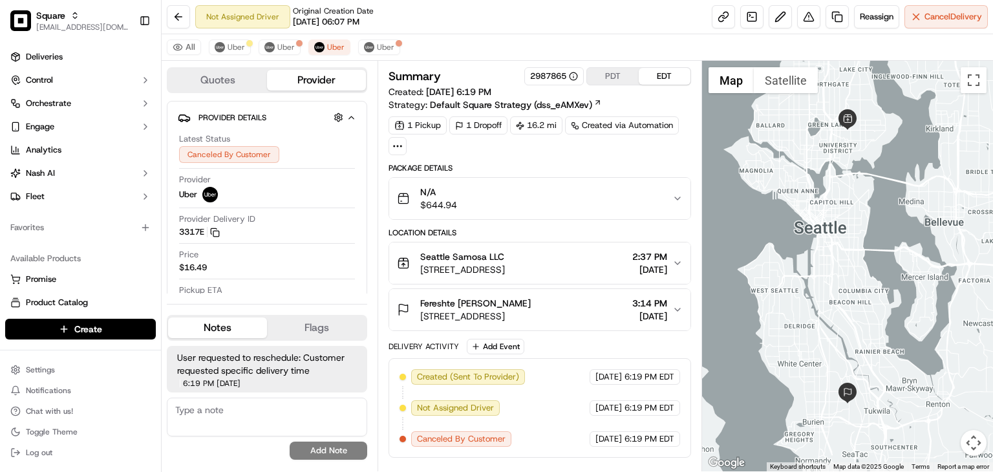
click at [297, 39] on div "All Uber Uber Uber Uber" at bounding box center [577, 47] width 831 height 27
click at [259, 45] on button "Uber" at bounding box center [280, 47] width 42 height 16
click at [228, 43] on span "Uber" at bounding box center [236, 47] width 17 height 10
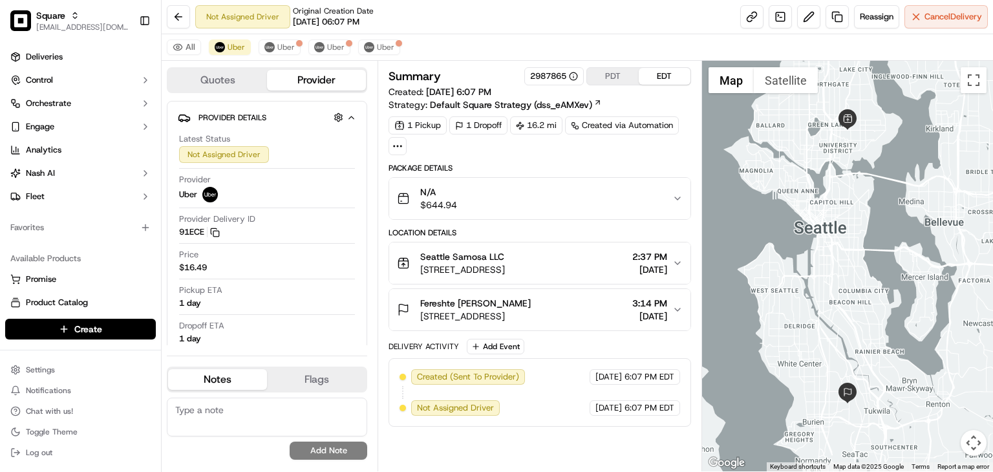
click at [639, 245] on button "Seattle Samosa LLC [STREET_ADDRESS] 2:37 PM [DATE]" at bounding box center [539, 262] width 301 height 41
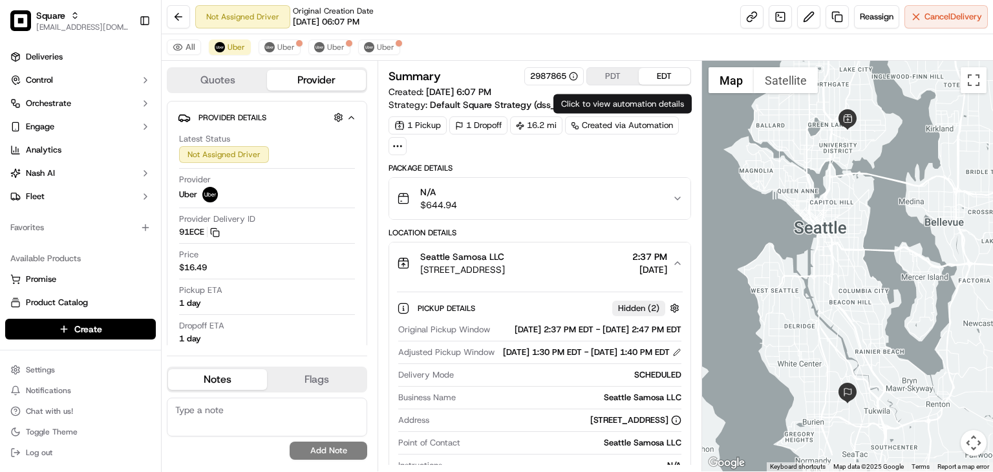
click at [610, 72] on button "PDT" at bounding box center [613, 76] width 52 height 17
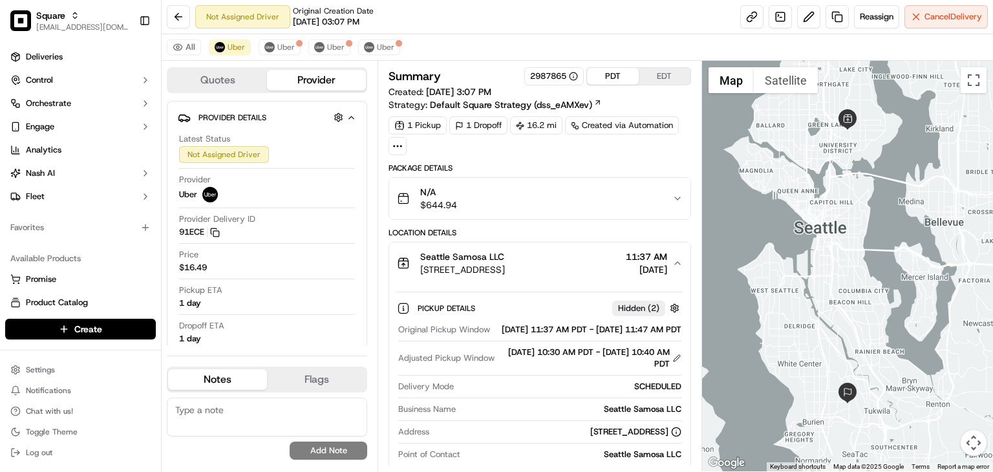
click at [642, 264] on span "[DATE]" at bounding box center [646, 269] width 41 height 13
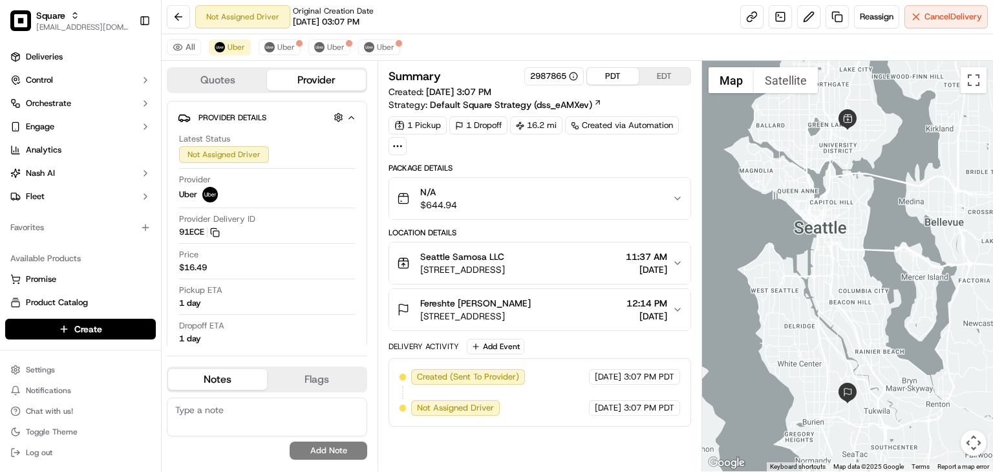
click at [639, 263] on span "[DATE]" at bounding box center [646, 269] width 41 height 13
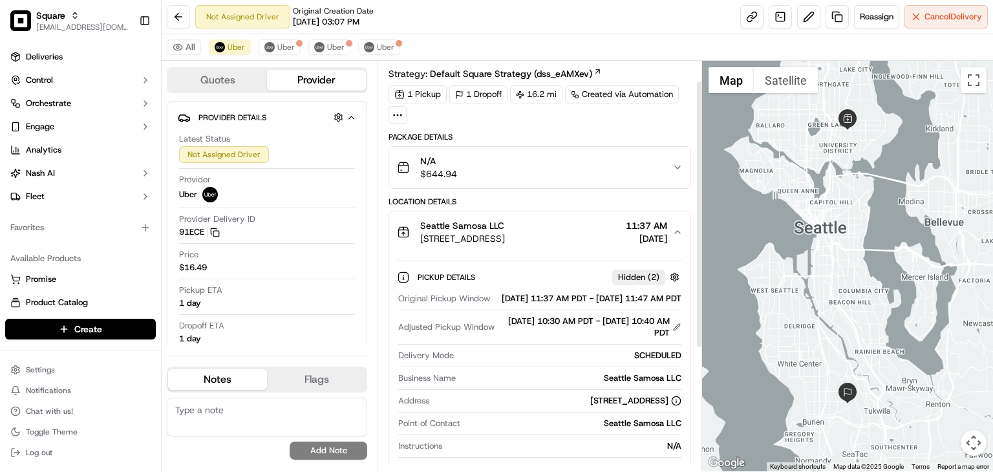
scroll to position [31, 0]
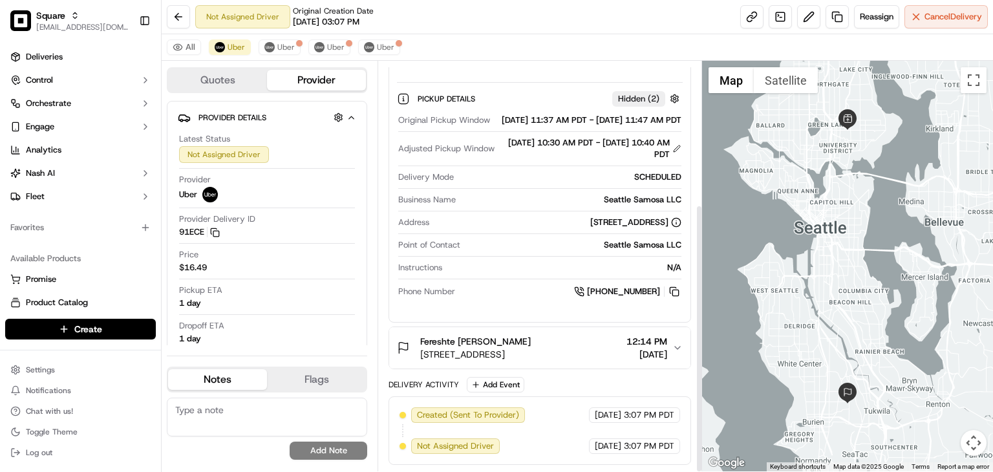
click at [531, 342] on div "Fereshte [PERSON_NAME]" at bounding box center [475, 341] width 111 height 13
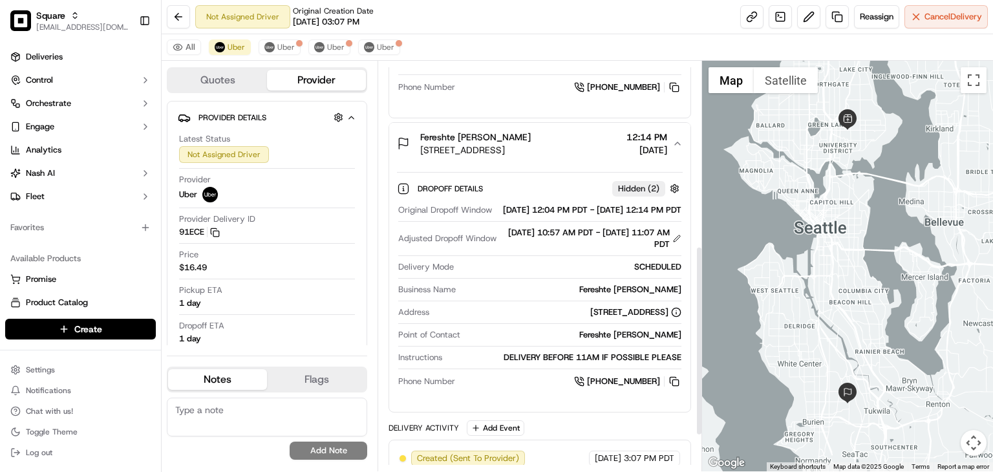
scroll to position [422, 0]
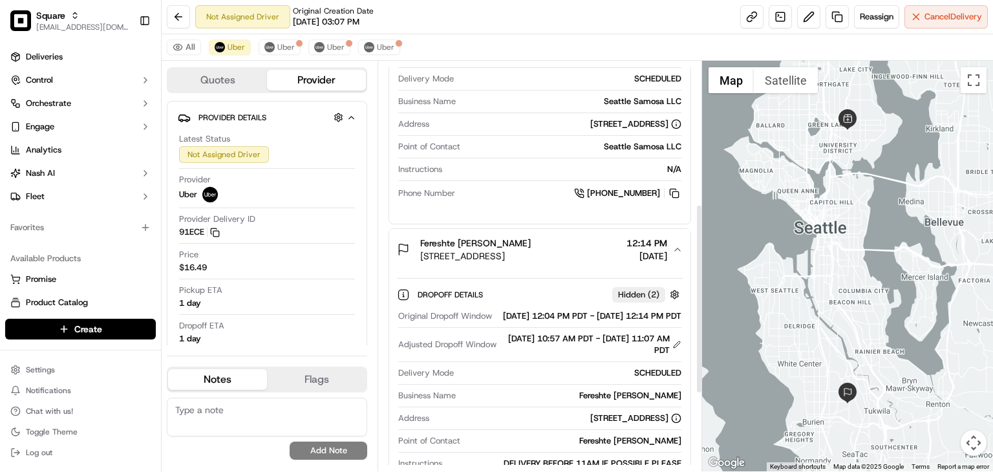
click at [531, 246] on div "Fereshte [PERSON_NAME]" at bounding box center [475, 243] width 111 height 13
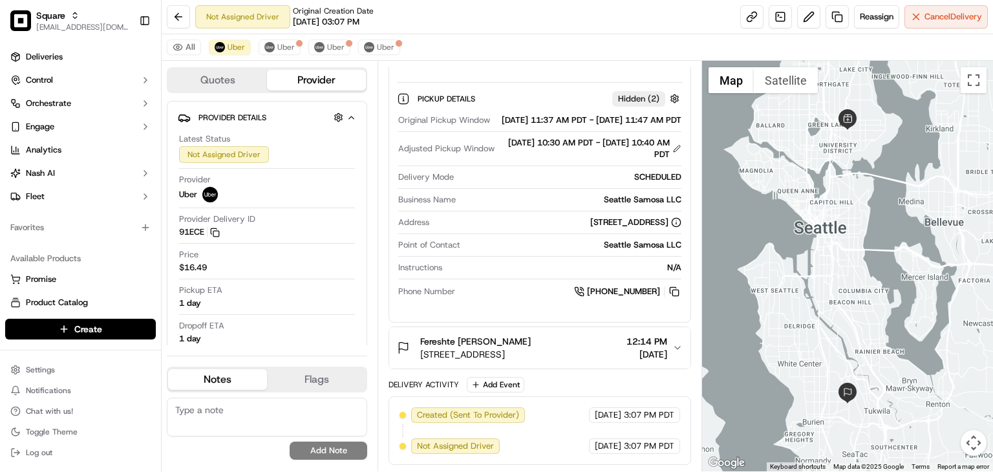
click at [531, 350] on span "[STREET_ADDRESS]" at bounding box center [475, 354] width 111 height 13
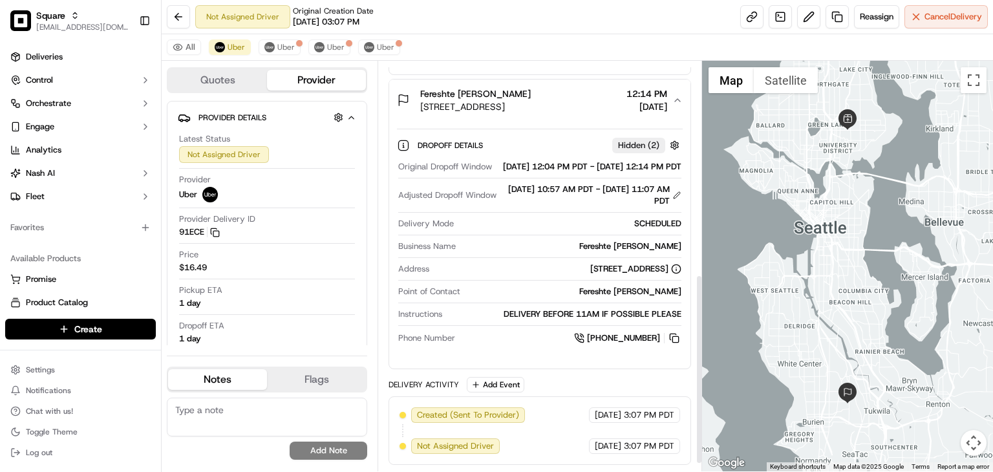
scroll to position [458, 0]
click at [593, 207] on div "[DATE] 10:57 AM PDT - [DATE] 11:07 AM PDT" at bounding box center [592, 195] width 180 height 23
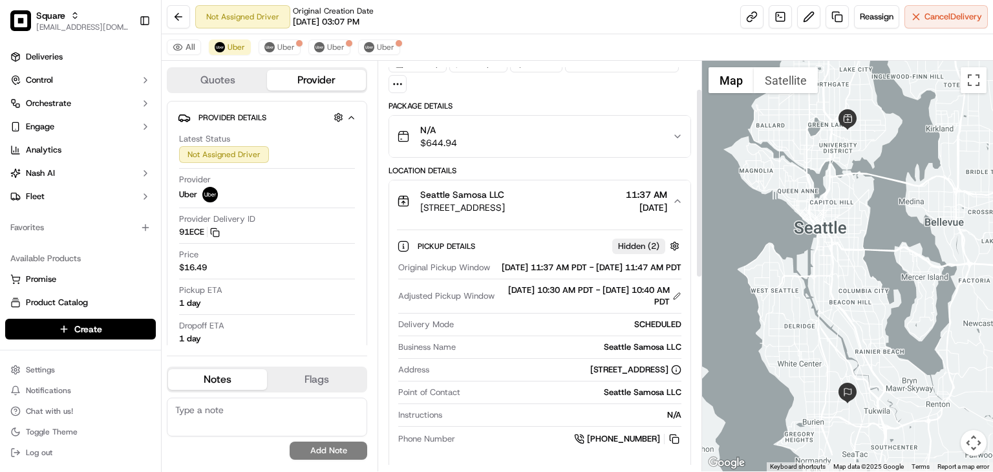
scroll to position [61, 0]
click at [505, 200] on div "Seattle Samosa LLC" at bounding box center [462, 195] width 85 height 13
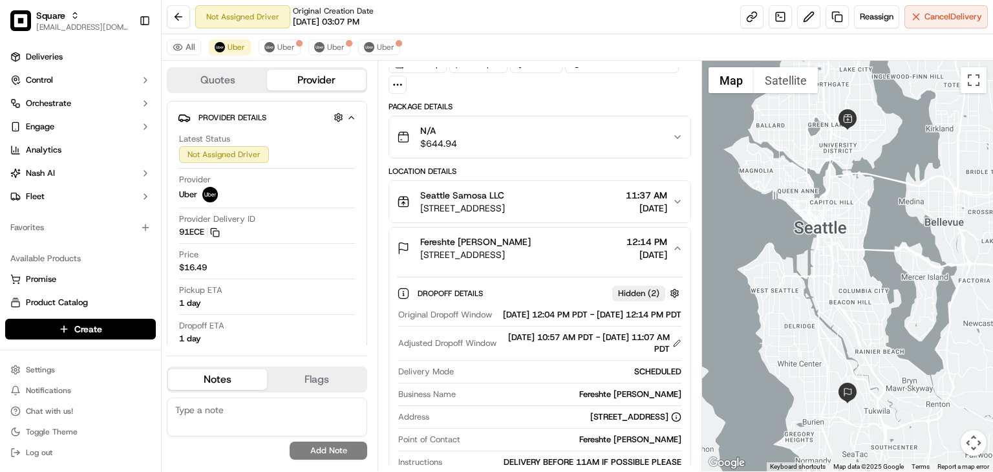
click at [505, 203] on span "[STREET_ADDRESS]" at bounding box center [462, 208] width 85 height 13
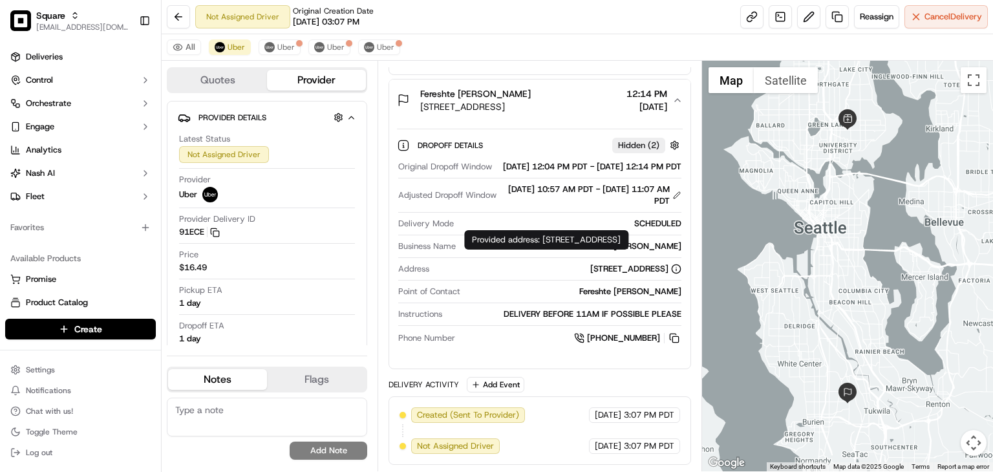
scroll to position [477, 0]
click at [263, 422] on textarea at bounding box center [267, 417] width 200 height 39
click at [246, 421] on textarea at bounding box center [267, 417] width 200 height 39
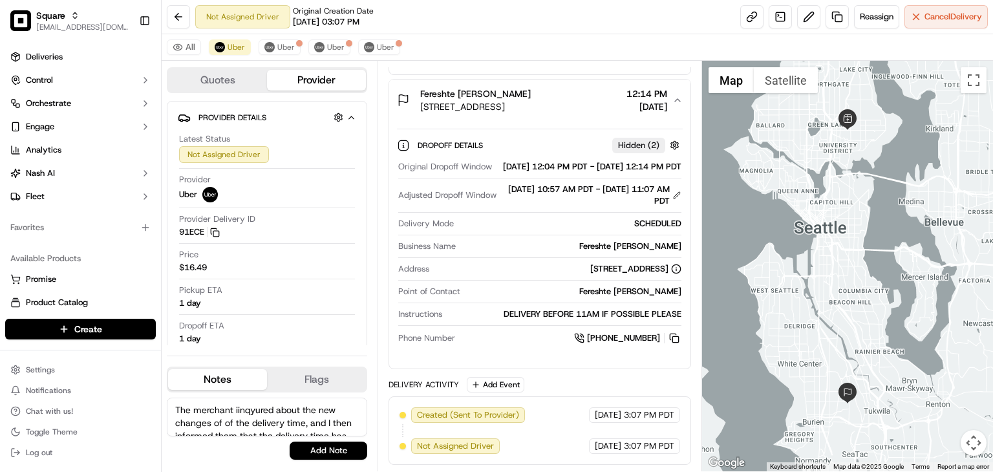
scroll to position [0, 0]
click at [256, 409] on textarea "The merchant iinqyured about the new changes of of the delivery time, and I the…" at bounding box center [267, 417] width 200 height 39
click at [228, 425] on textarea "The merchant iinquired about the new changes to the delivery time, and I then i…" at bounding box center [267, 417] width 200 height 39
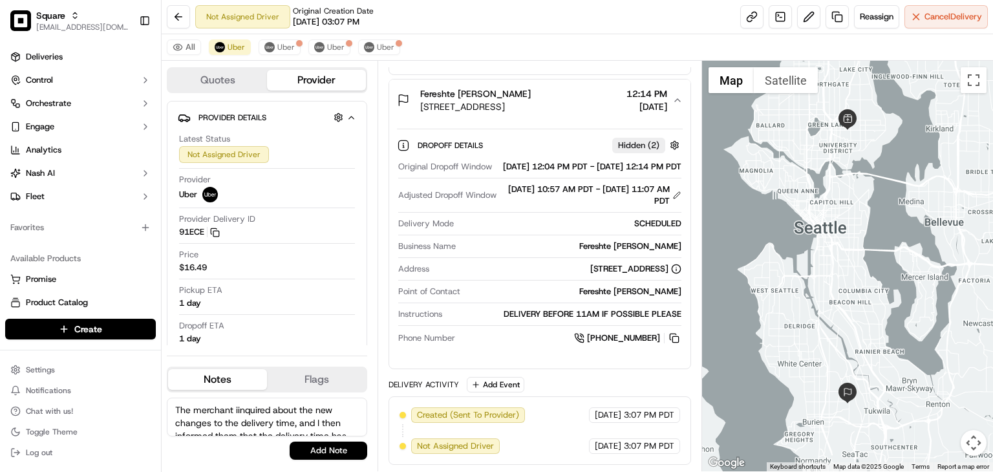
click at [234, 413] on textarea "The merchant iinquired about the new changes to the delivery time, and I then i…" at bounding box center [267, 417] width 200 height 39
click at [234, 412] on textarea "The merchant iinquired about the new changes to the delivery time, and I then i…" at bounding box center [267, 417] width 200 height 39
paste textarea "nquired about the recent changes to the delivery time. I confirmed that the del…"
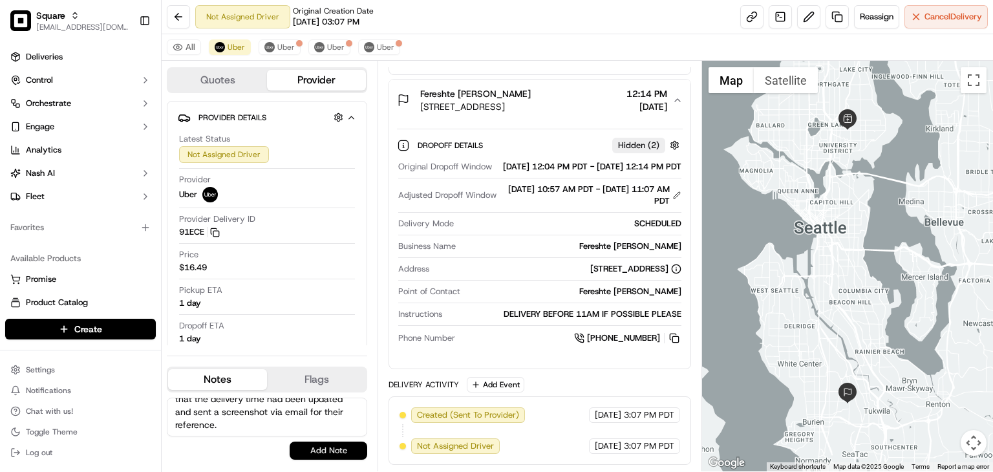
type textarea "The merchant inquired about the recent changes to the delivery time. I confirme…"
click at [312, 445] on button "Add Note" at bounding box center [329, 450] width 78 height 18
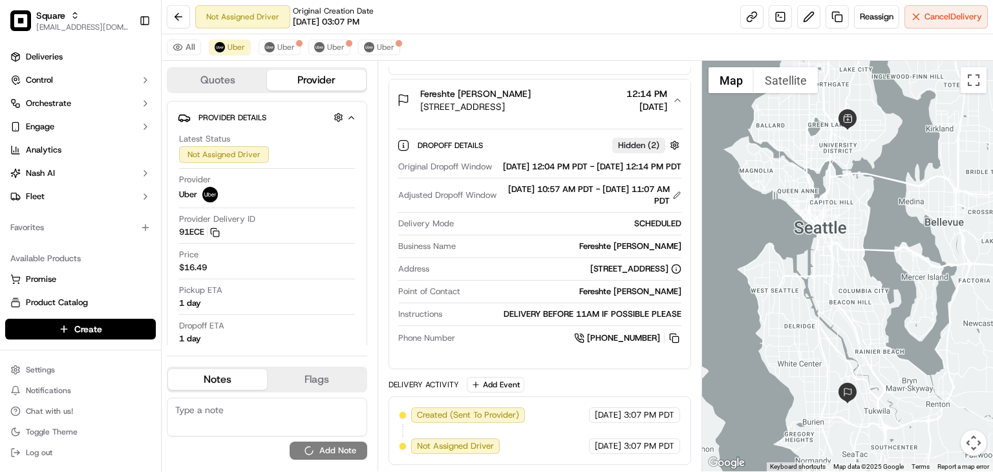
scroll to position [0, 0]
